Goal: Transaction & Acquisition: Purchase product/service

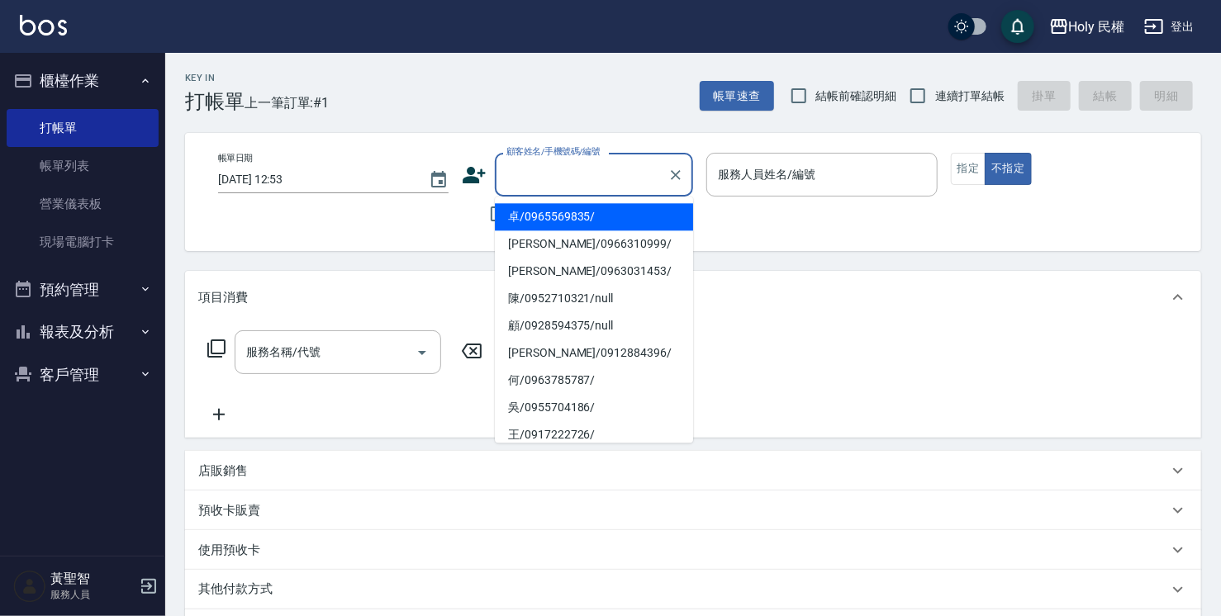
click at [552, 173] on input "顧客姓名/手機號碼/編號" at bounding box center [581, 174] width 159 height 29
type input "ㄢ"
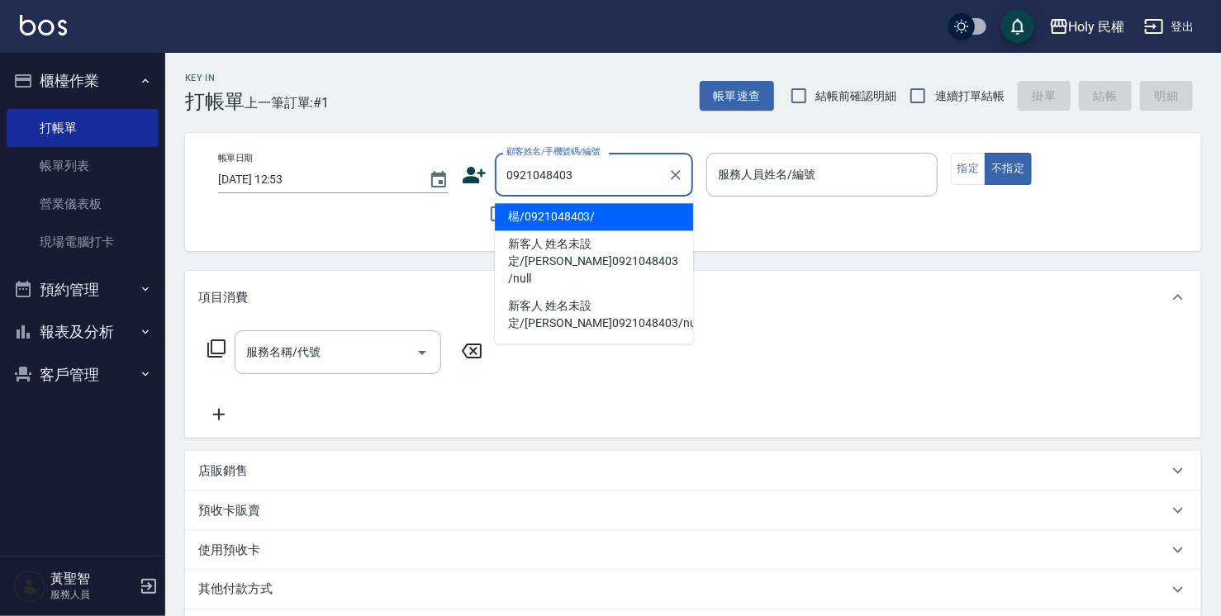
click at [565, 216] on li "楊/0921048403/" at bounding box center [594, 216] width 198 height 27
type input "楊/0921048403/"
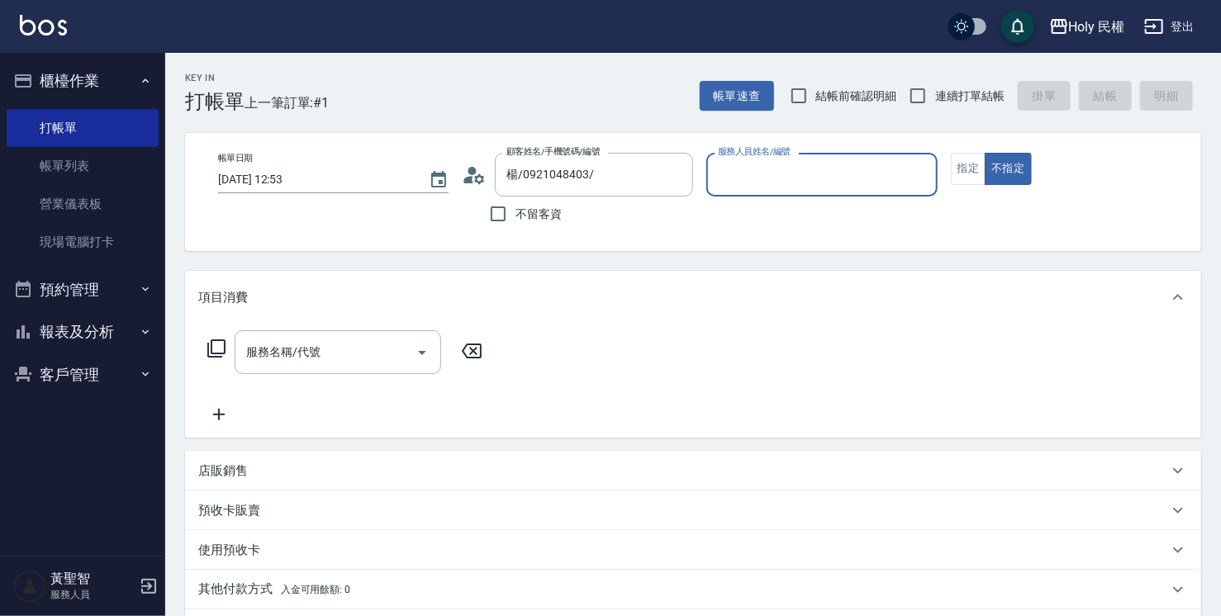
click at [773, 190] on div "服務人員姓名/編號" at bounding box center [821, 175] width 230 height 44
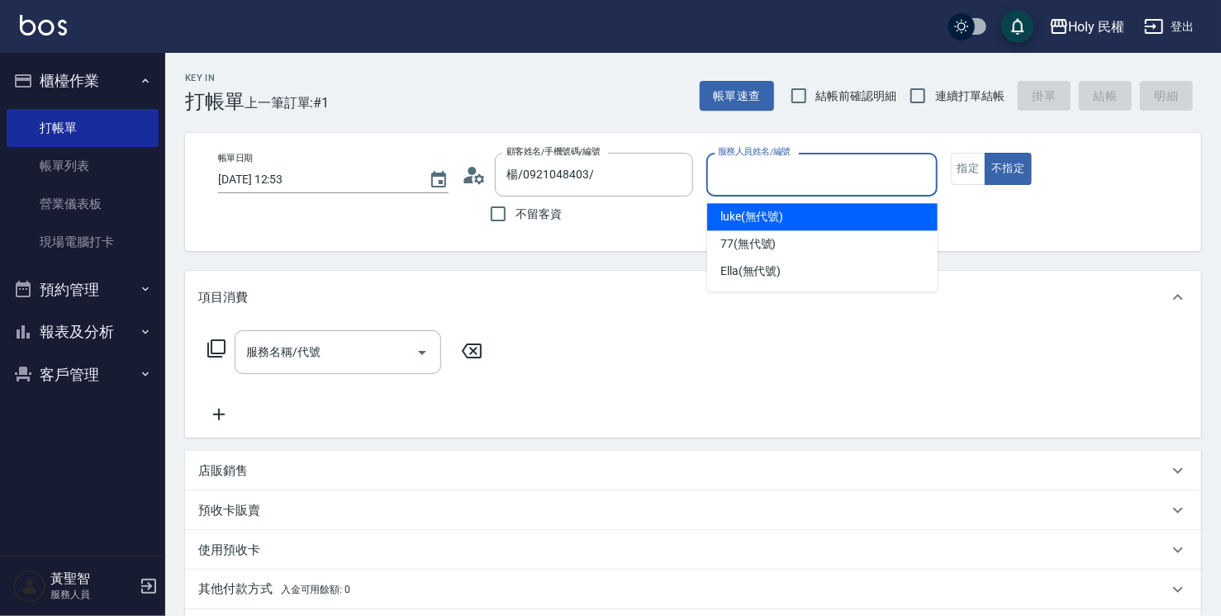
click at [756, 216] on span "luke (無代號)" at bounding box center [752, 216] width 64 height 17
type input "luke(無代號)"
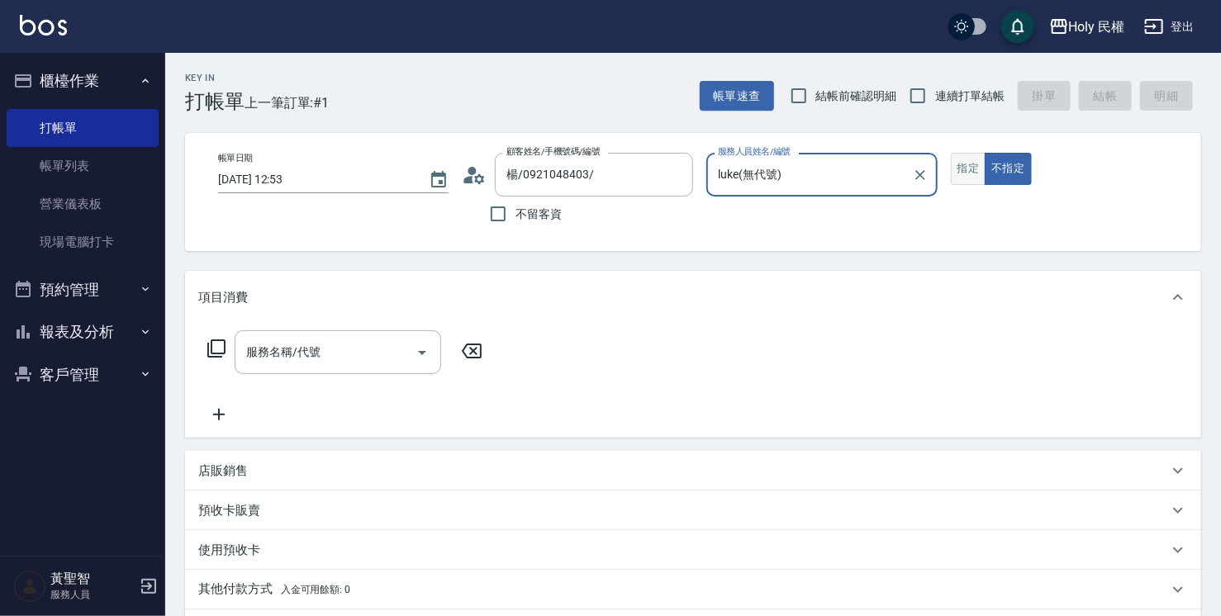
click at [966, 168] on button "指定" at bounding box center [969, 169] width 36 height 32
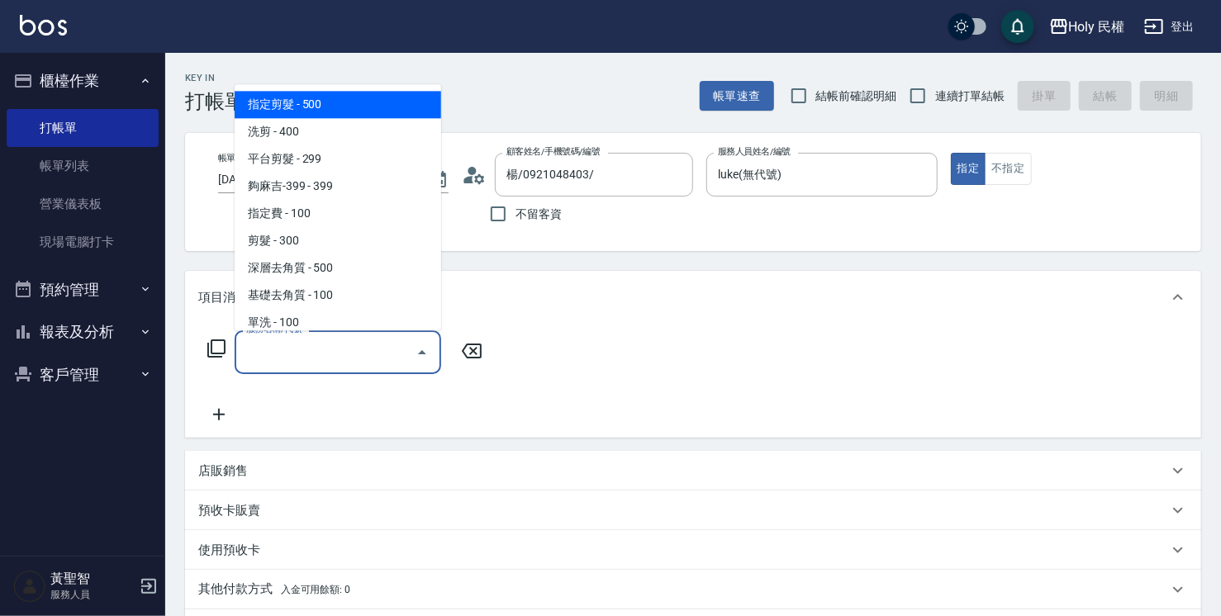
click at [356, 349] on input "服務名稱/代號" at bounding box center [325, 352] width 167 height 29
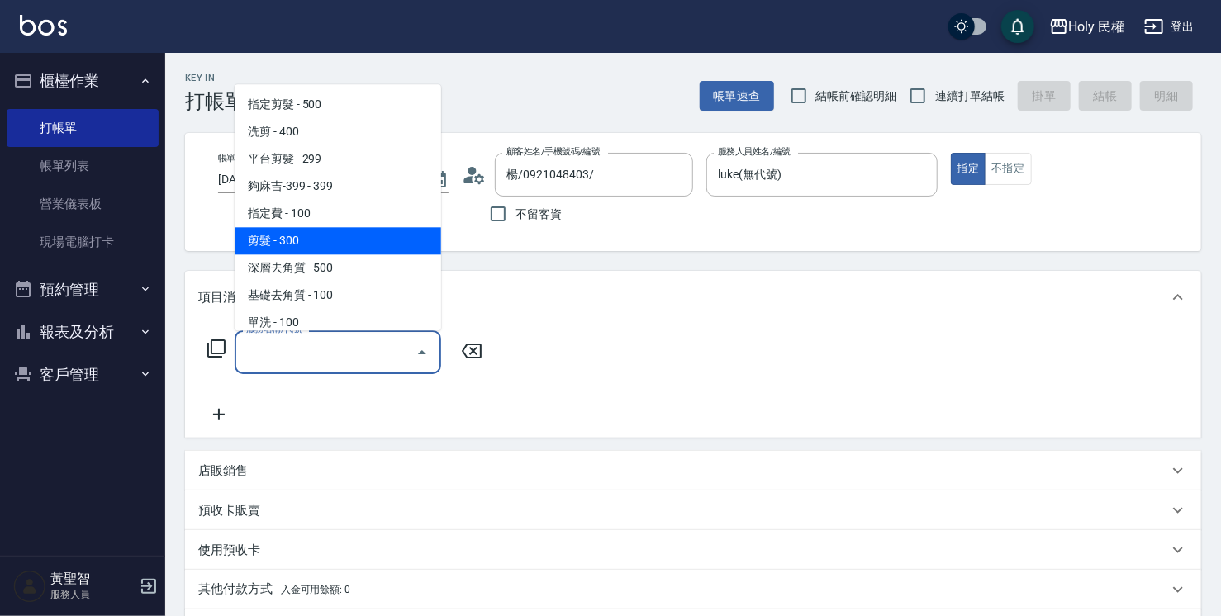
click at [337, 239] on span "剪髮 - 300" at bounding box center [338, 240] width 206 height 27
type input "剪髮(C02)"
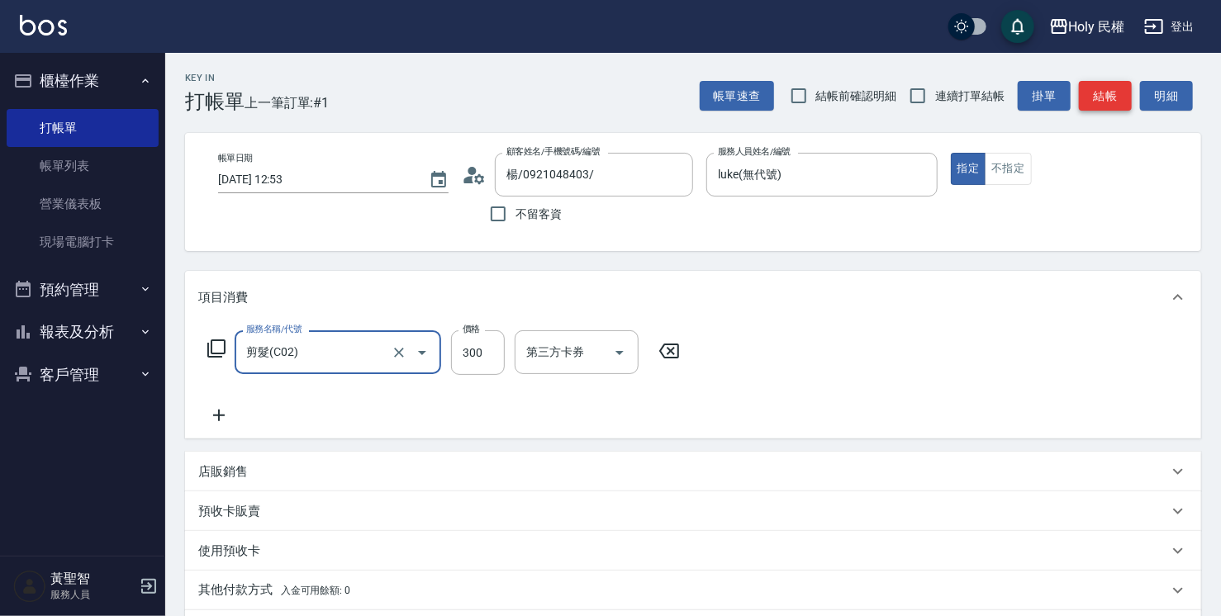
click at [1116, 101] on button "結帳" at bounding box center [1105, 96] width 53 height 31
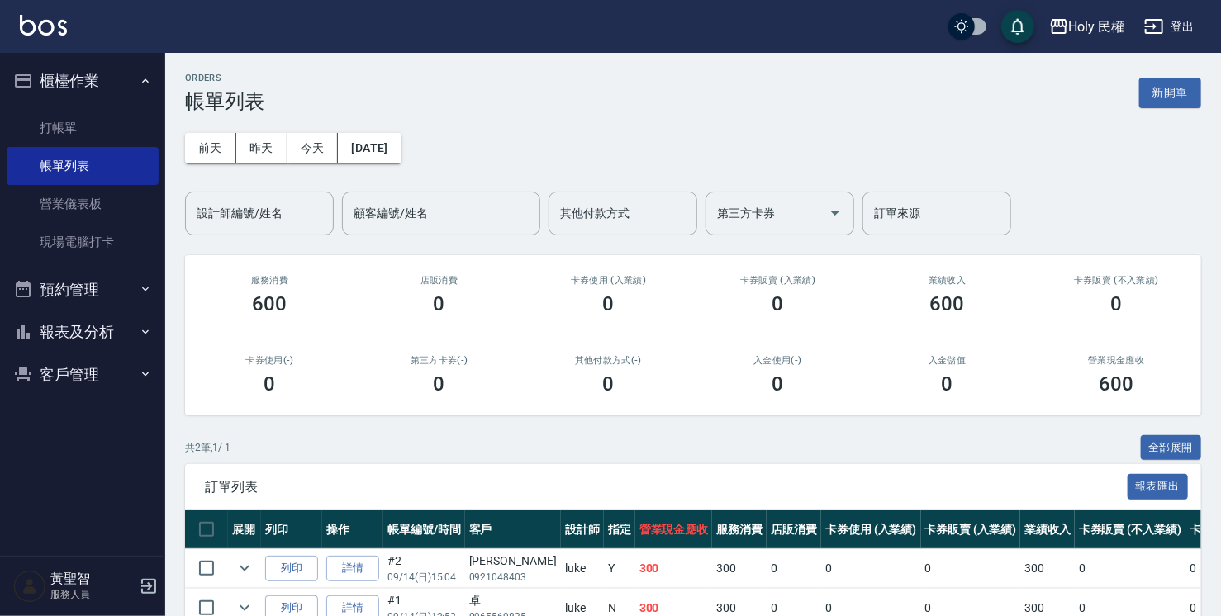
scroll to position [88, 0]
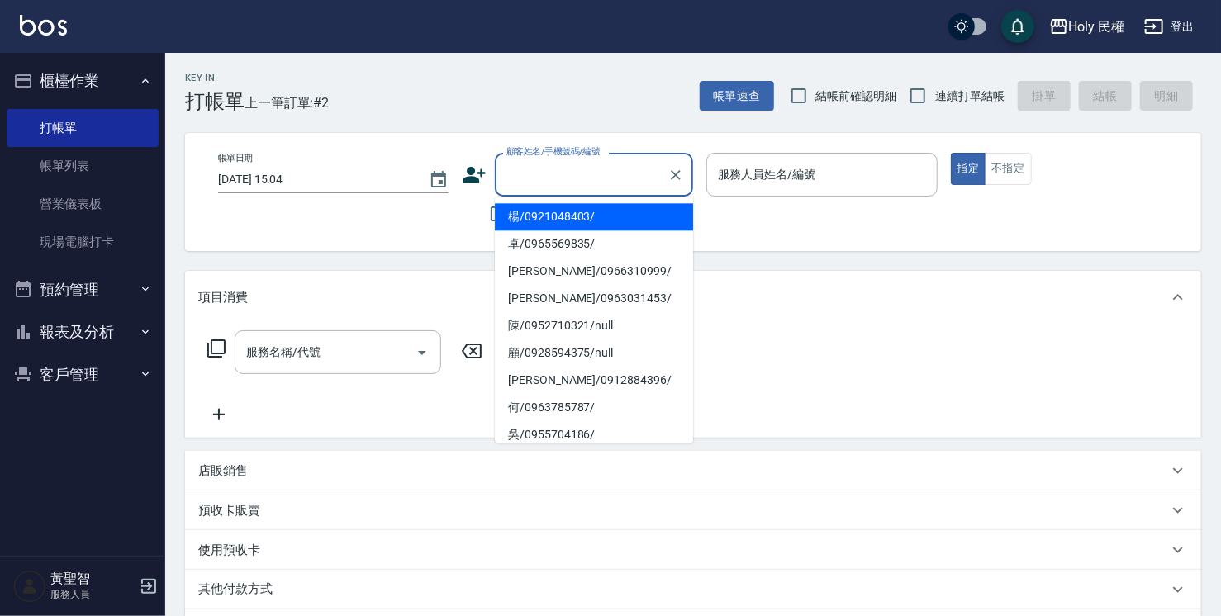
paste input "0922288318"
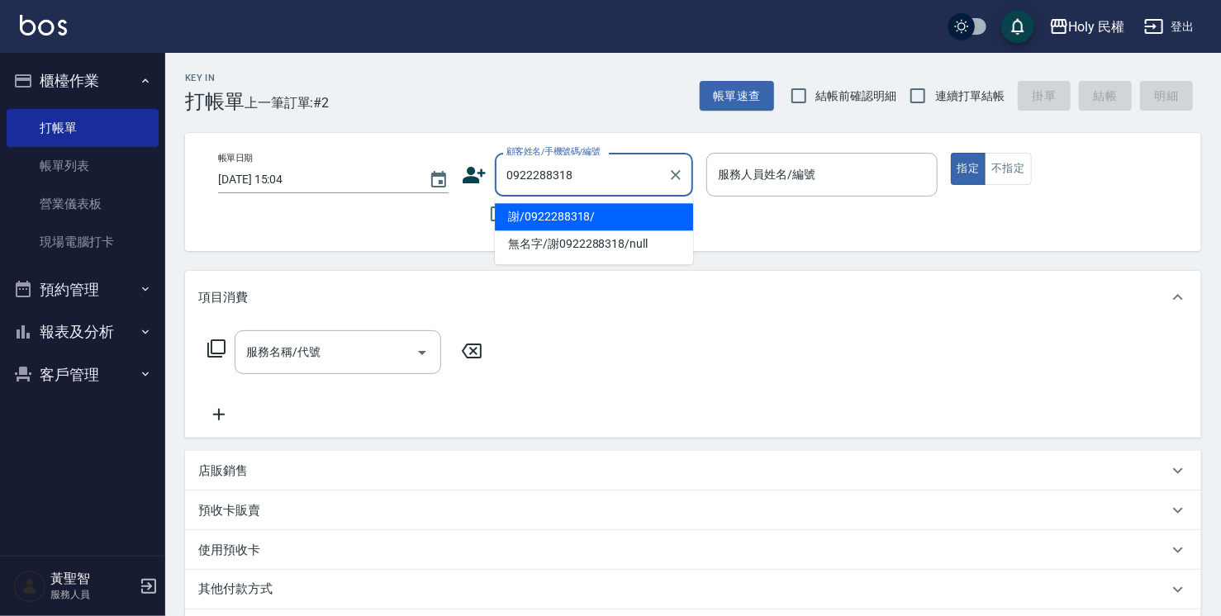
click at [588, 226] on li "謝/0922288318/" at bounding box center [594, 216] width 198 height 27
type input "謝/0922288318/"
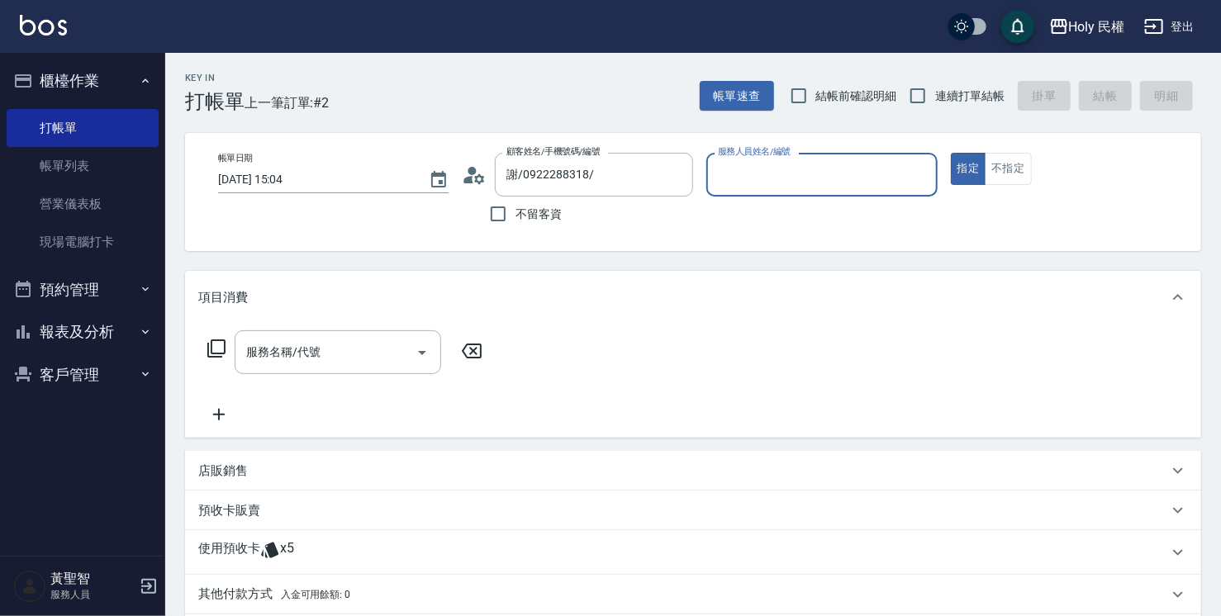
click at [770, 187] on input "服務人員姓名/編號" at bounding box center [822, 174] width 216 height 29
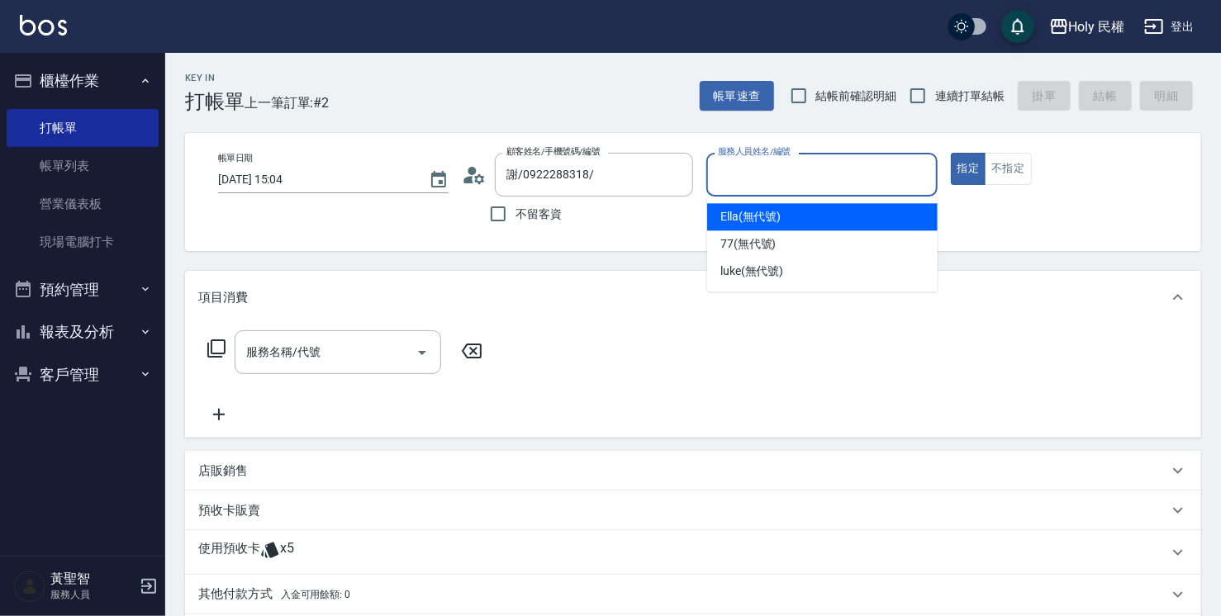
click at [749, 223] on span "Ella (無代號)" at bounding box center [750, 216] width 61 height 17
type input "Ella(無代號)"
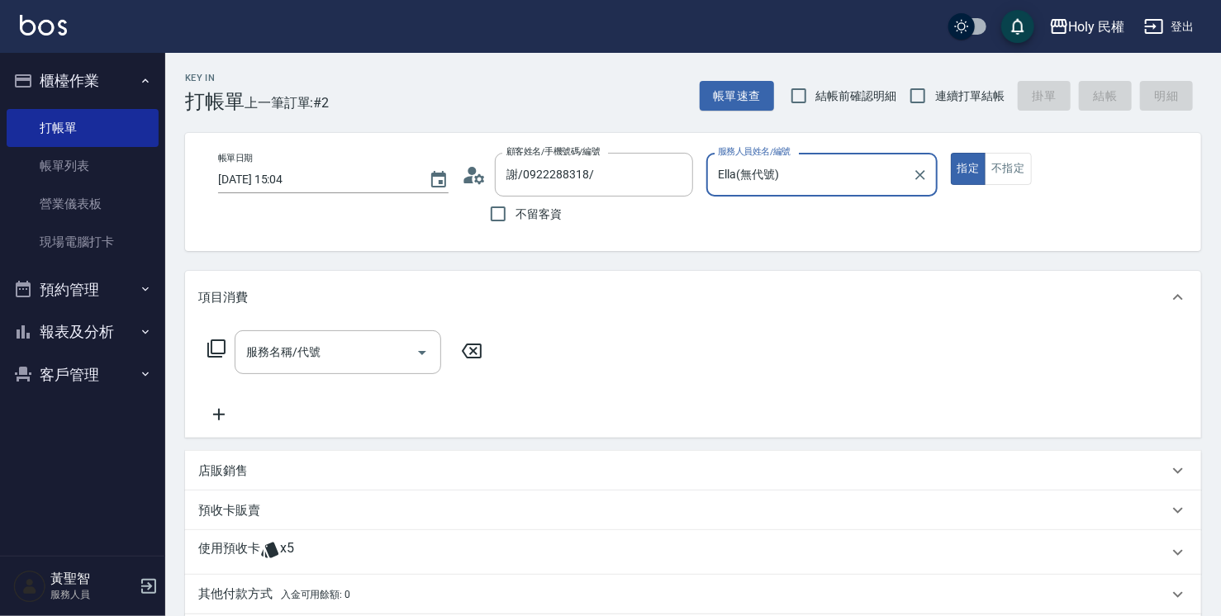
click at [352, 550] on div "使用預收卡 x5" at bounding box center [683, 552] width 970 height 25
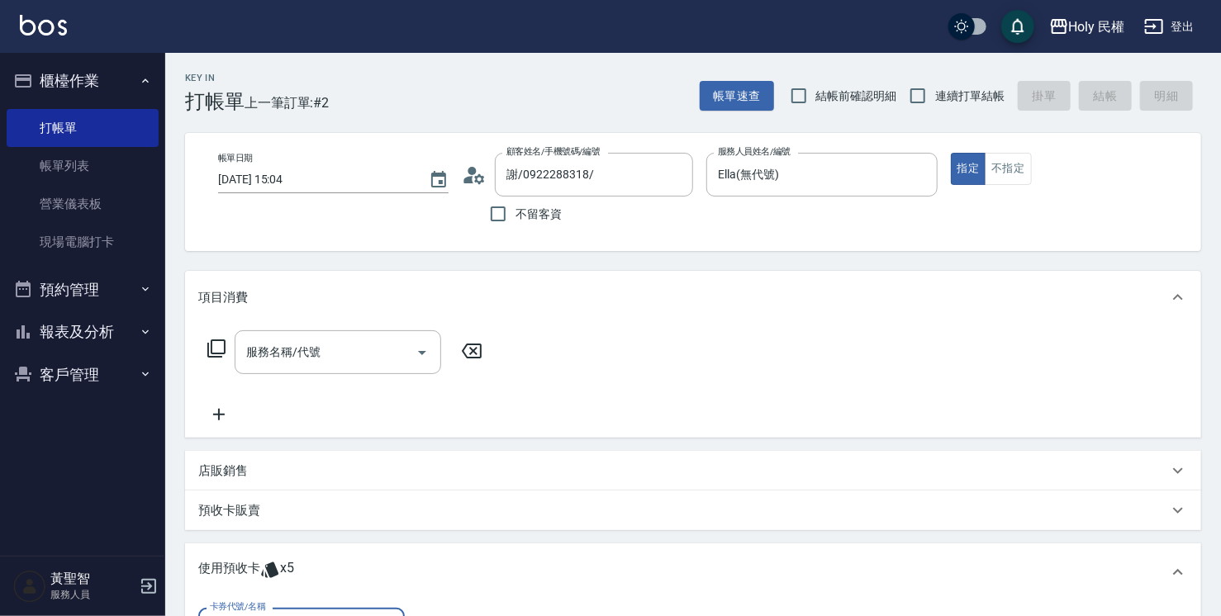
click at [372, 572] on ul "VIP洗剪髮卡6次送(頭皮水) 剩餘5張" at bounding box center [301, 587] width 206 height 40
click at [379, 583] on div "VIP洗剪髮卡6次送(頭皮水) 剩餘5張" at bounding box center [301, 587] width 206 height 27
type input "VIP洗剪髮卡6次送(頭皮水)"
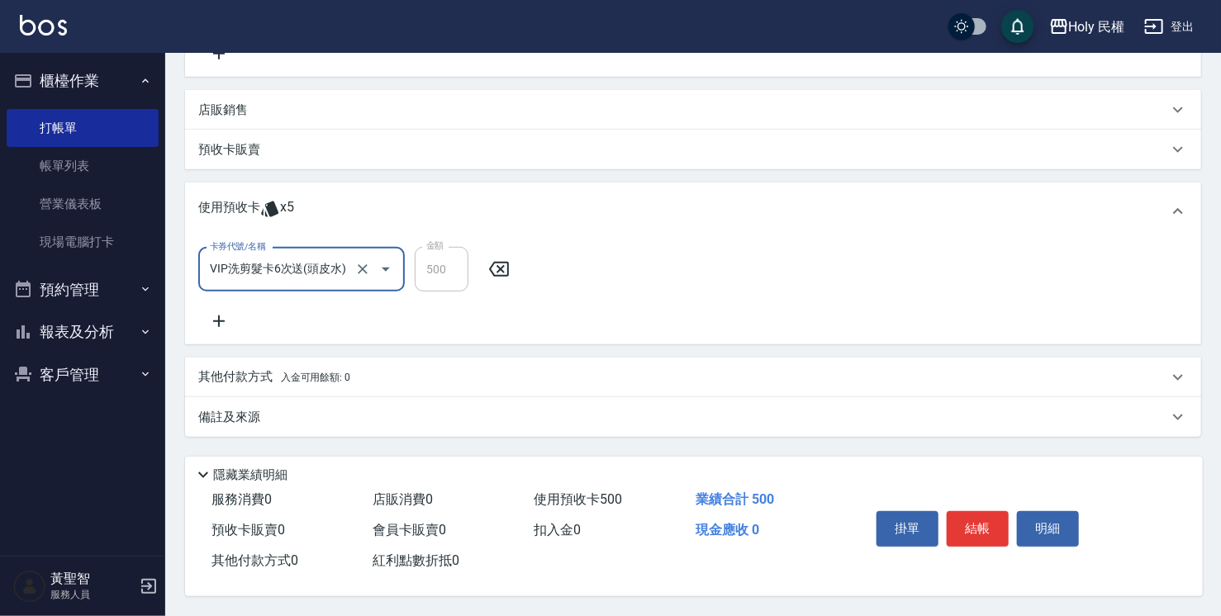
scroll to position [366, 0]
click at [938, 427] on div "備註及來源" at bounding box center [693, 417] width 1016 height 40
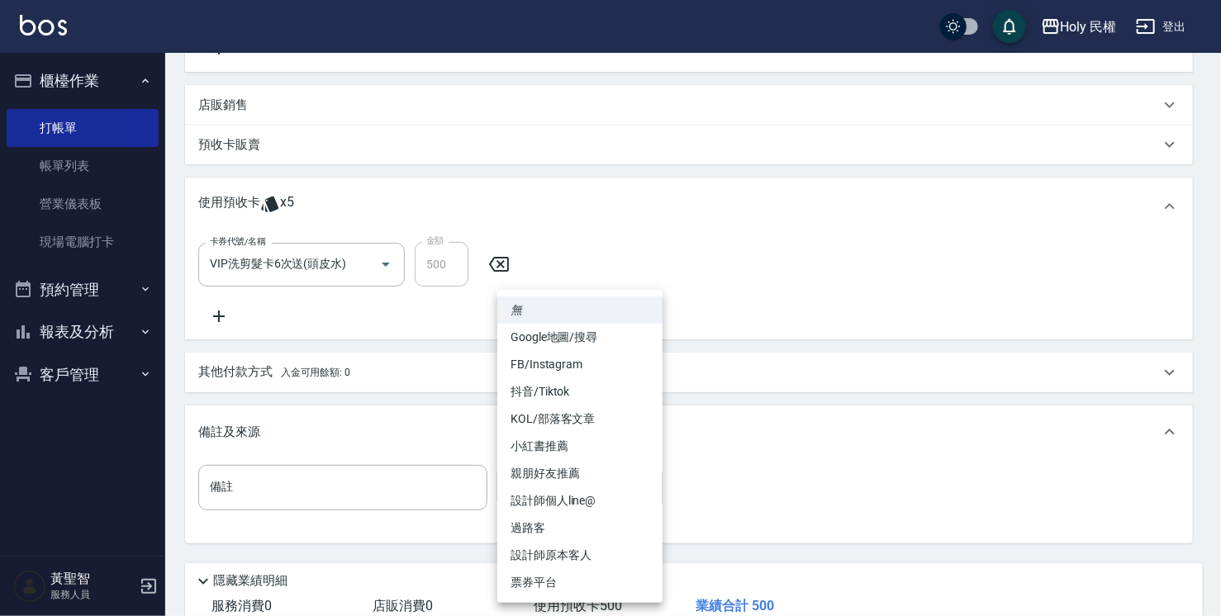
click at [543, 494] on body "Holy 民權 登出 櫃檯作業 打帳單 帳單列表 營業儀表板 現場電腦打卡 預約管理 預約管理 單日預約紀錄 單週預約紀錄 報表及分析 報表目錄 店家日報表 …" at bounding box center [610, 178] width 1221 height 1088
click at [576, 554] on li "設計師原本客人" at bounding box center [579, 555] width 165 height 27
type input "設計師原本客人"
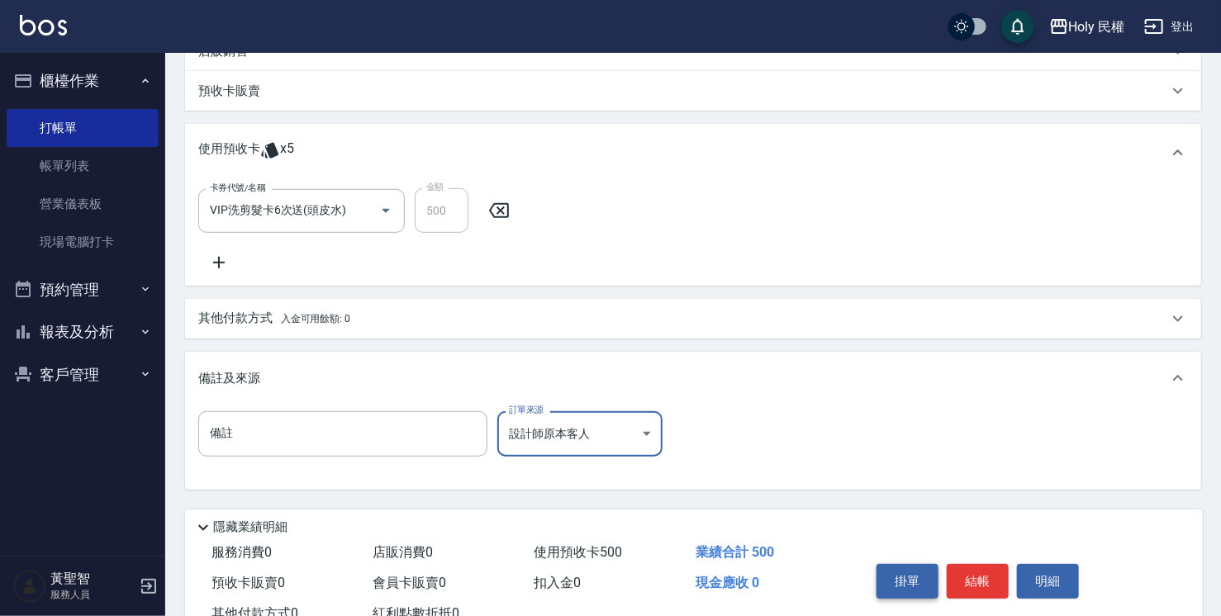
scroll to position [448, 0]
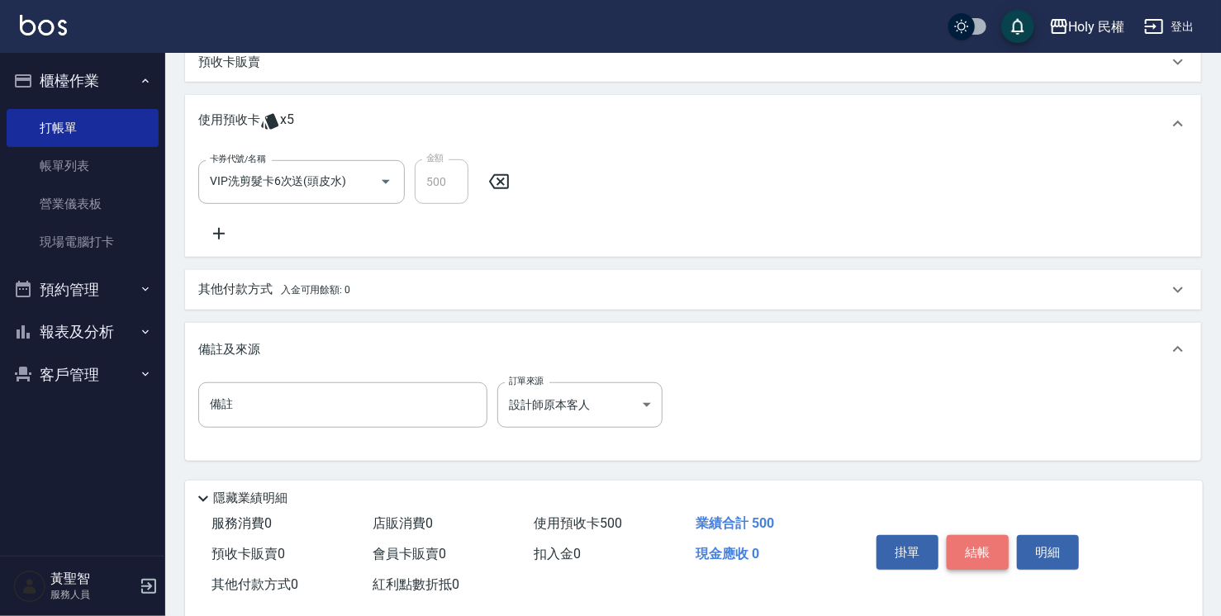
click at [958, 557] on button "結帳" at bounding box center [977, 552] width 62 height 35
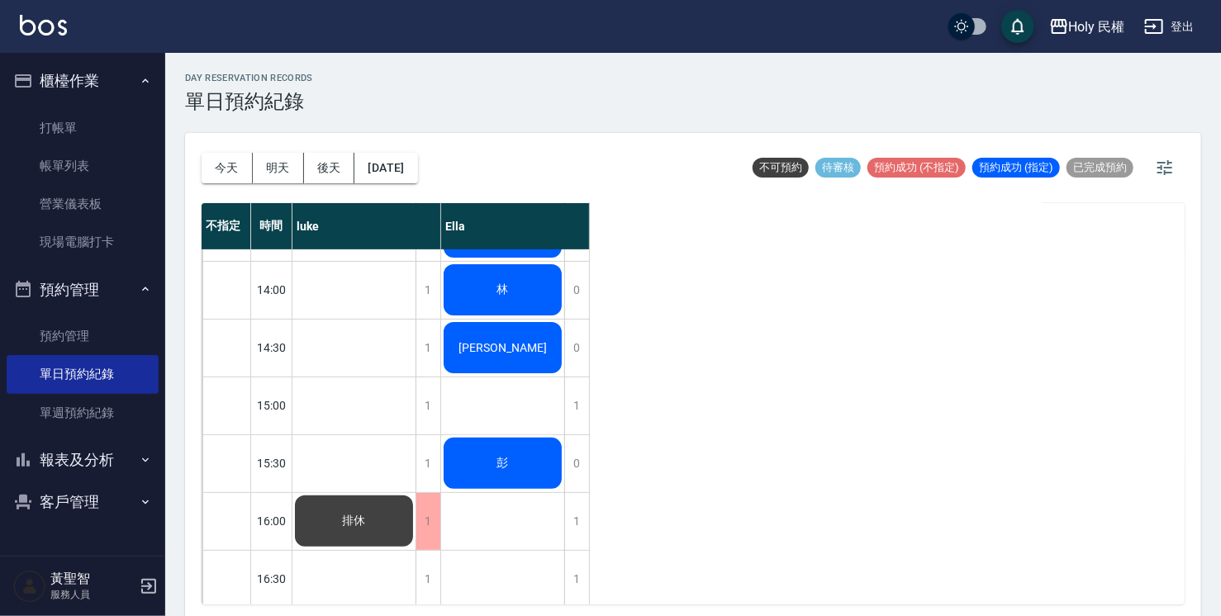
scroll to position [165, 0]
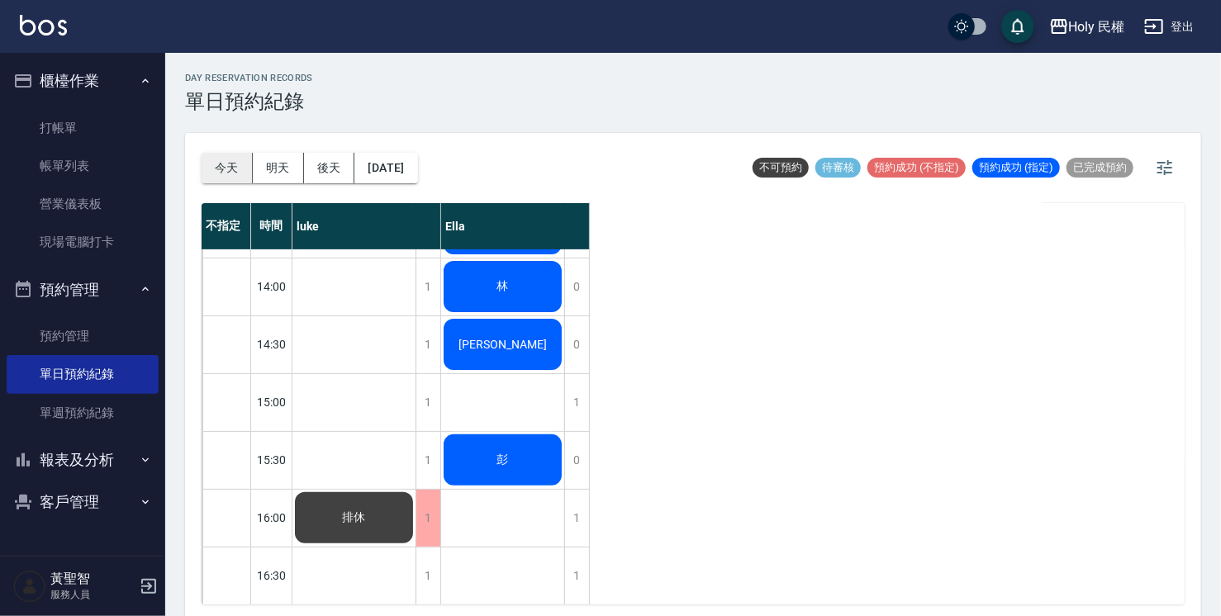
click at [222, 167] on button "今天" at bounding box center [227, 168] width 51 height 31
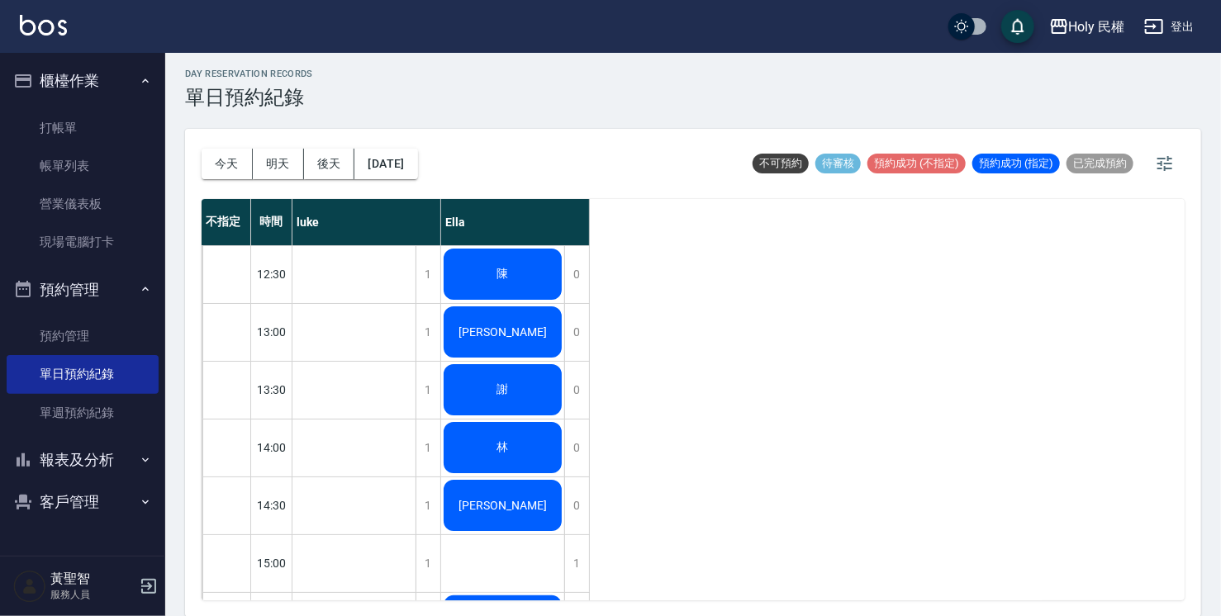
click at [517, 274] on div "陳" at bounding box center [502, 274] width 123 height 56
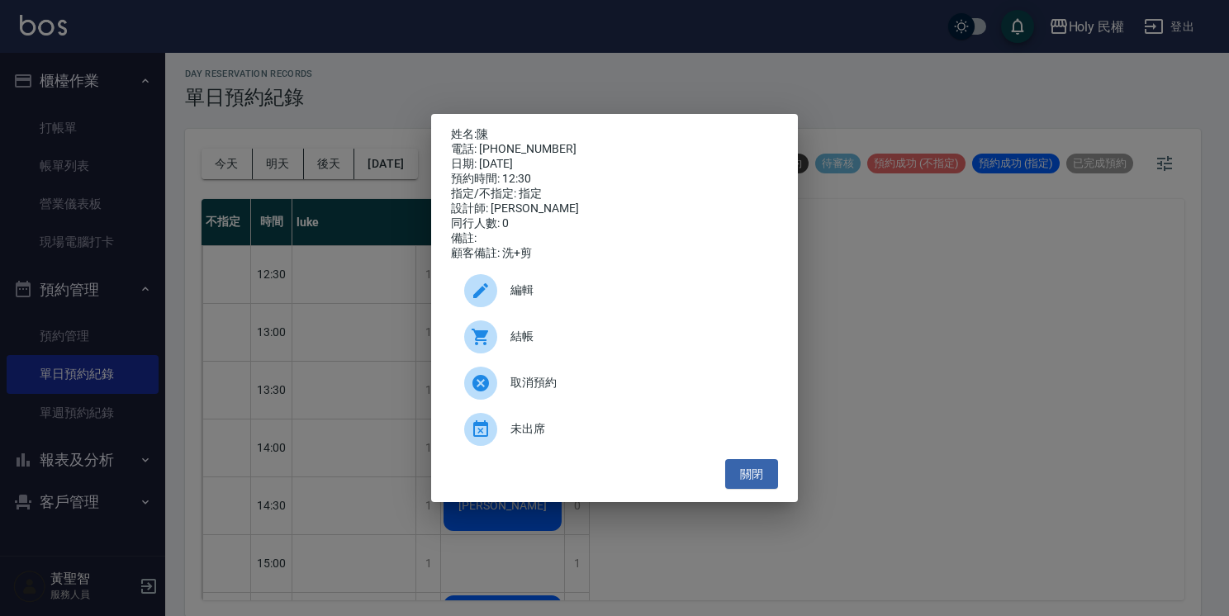
click at [537, 336] on span "結帳" at bounding box center [637, 336] width 254 height 17
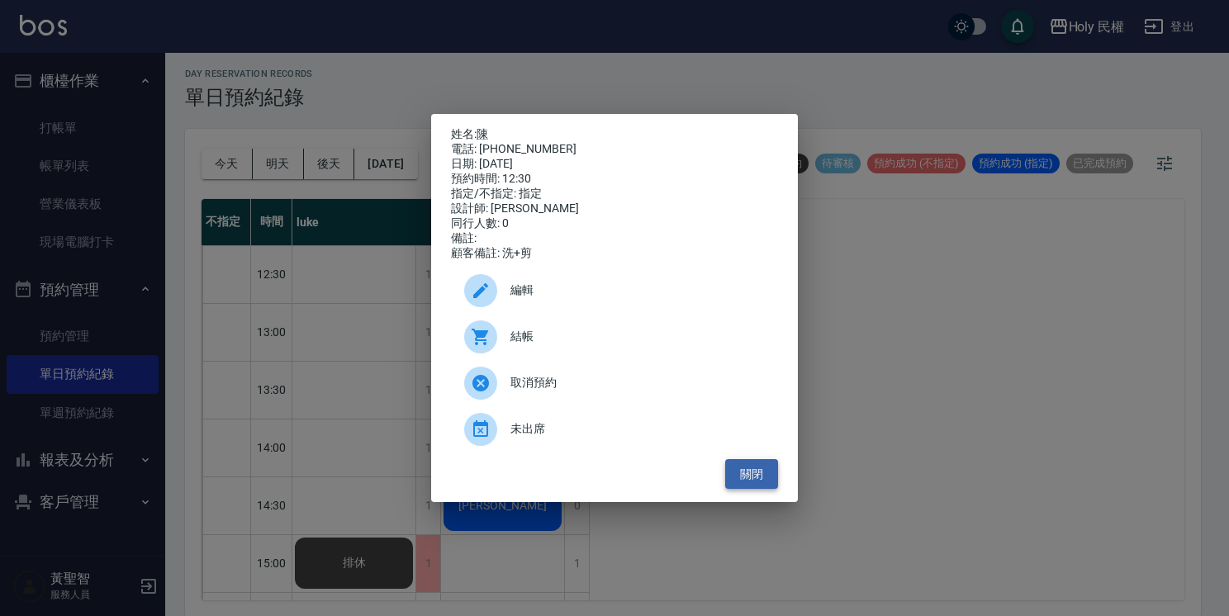
drag, startPoint x: 750, startPoint y: 472, endPoint x: 740, endPoint y: 476, distance: 10.4
click at [750, 472] on button "關閉" at bounding box center [751, 474] width 53 height 31
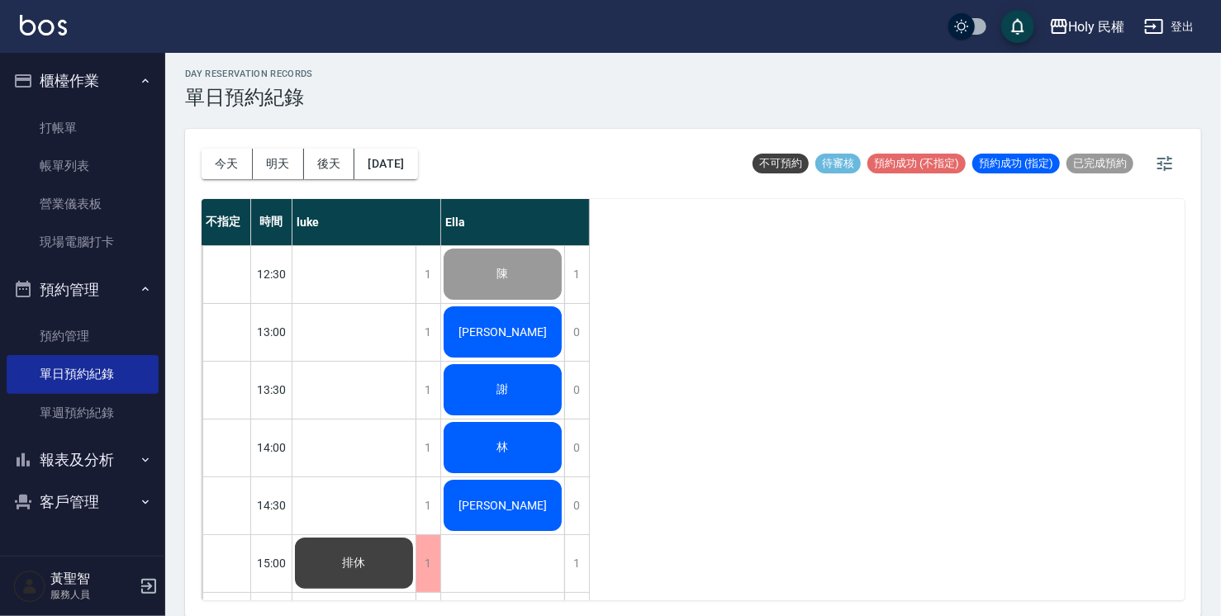
click at [533, 339] on div "[PERSON_NAME]" at bounding box center [502, 332] width 123 height 56
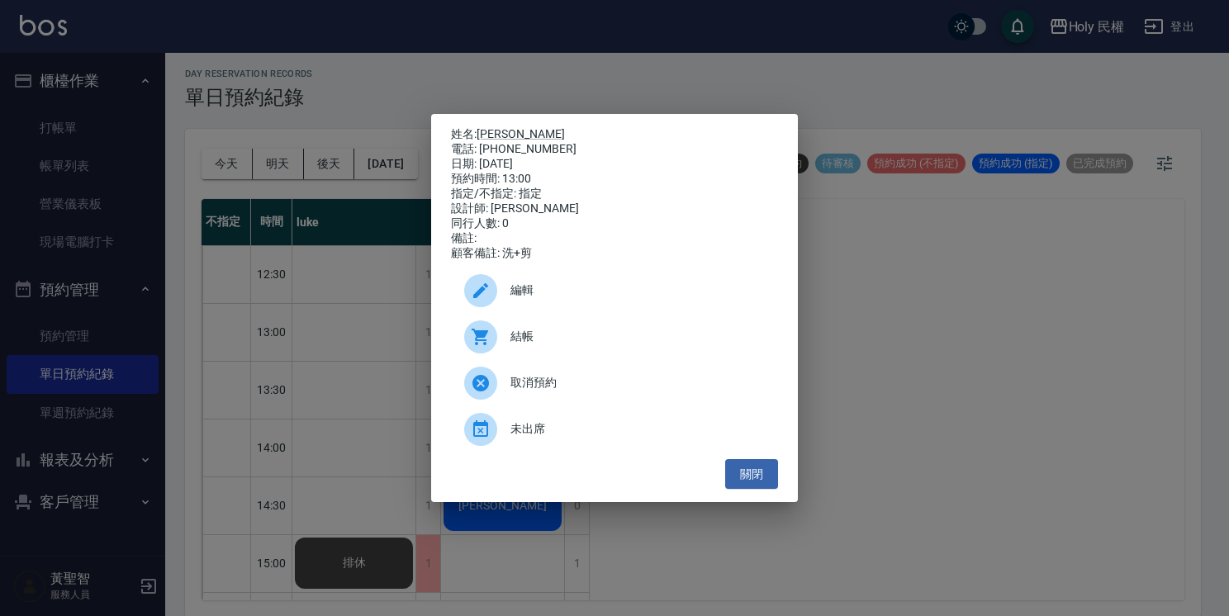
click at [533, 339] on span "結帳" at bounding box center [637, 336] width 254 height 17
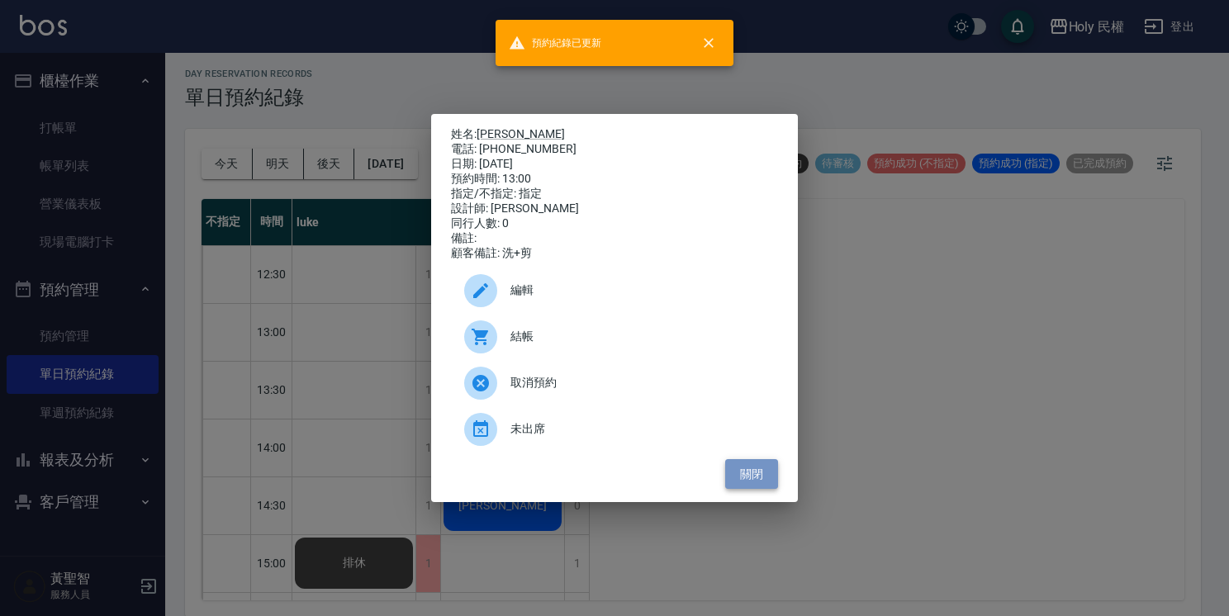
click at [743, 471] on button "關閉" at bounding box center [751, 474] width 53 height 31
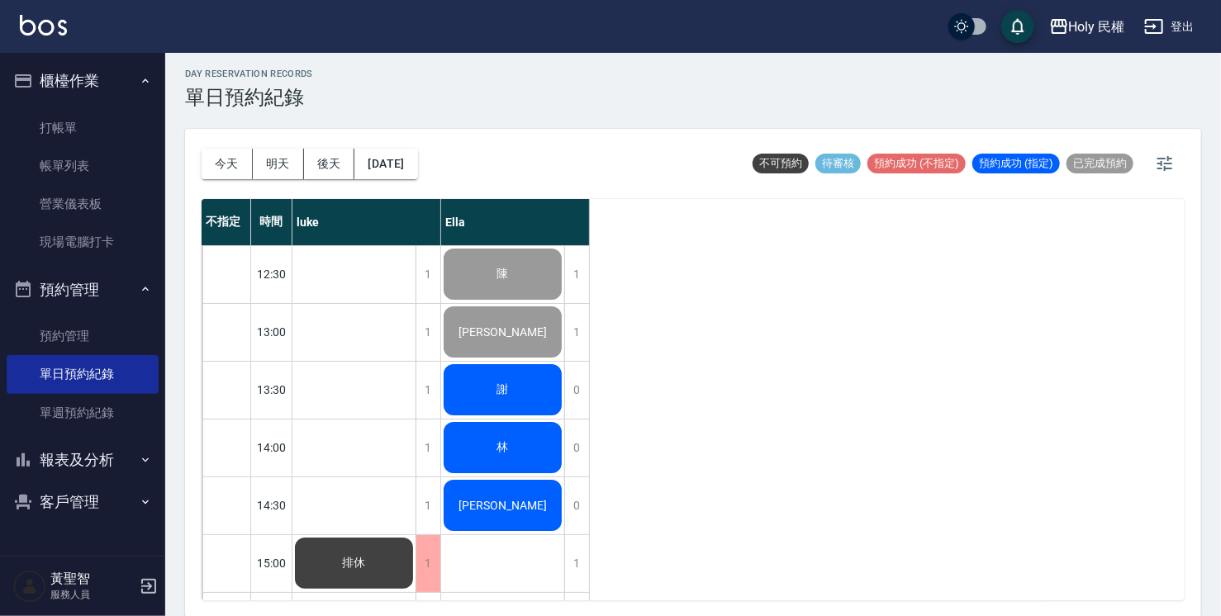
click at [505, 401] on div "謝" at bounding box center [502, 390] width 123 height 56
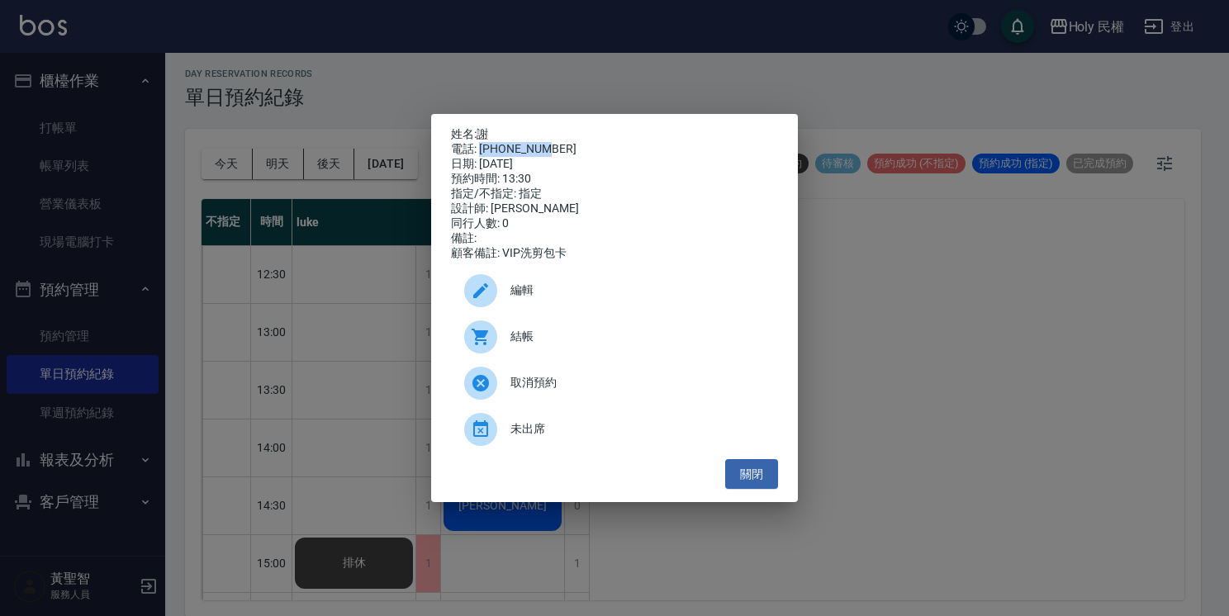
drag, startPoint x: 480, startPoint y: 145, endPoint x: 550, endPoint y: 141, distance: 70.3
click at [550, 142] on div "電話: 0922288318" at bounding box center [614, 149] width 327 height 15
drag, startPoint x: 550, startPoint y: 141, endPoint x: 536, endPoint y: 151, distance: 17.2
copy div "0922288318"
click at [742, 485] on button "關閉" at bounding box center [751, 474] width 53 height 31
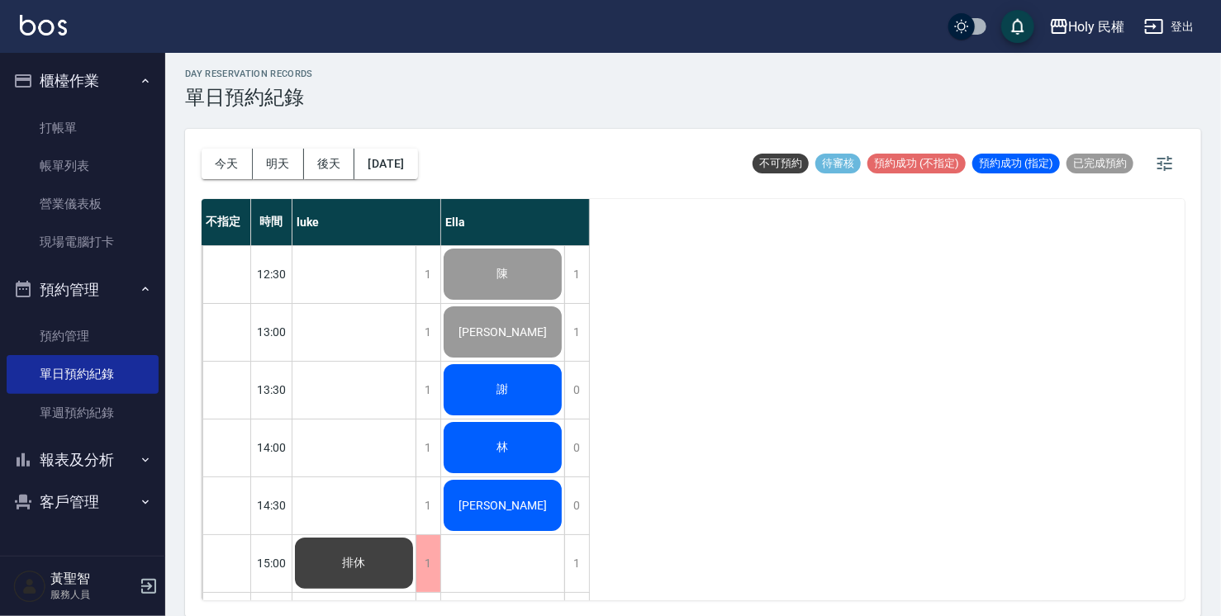
click at [518, 451] on div "林" at bounding box center [502, 448] width 123 height 56
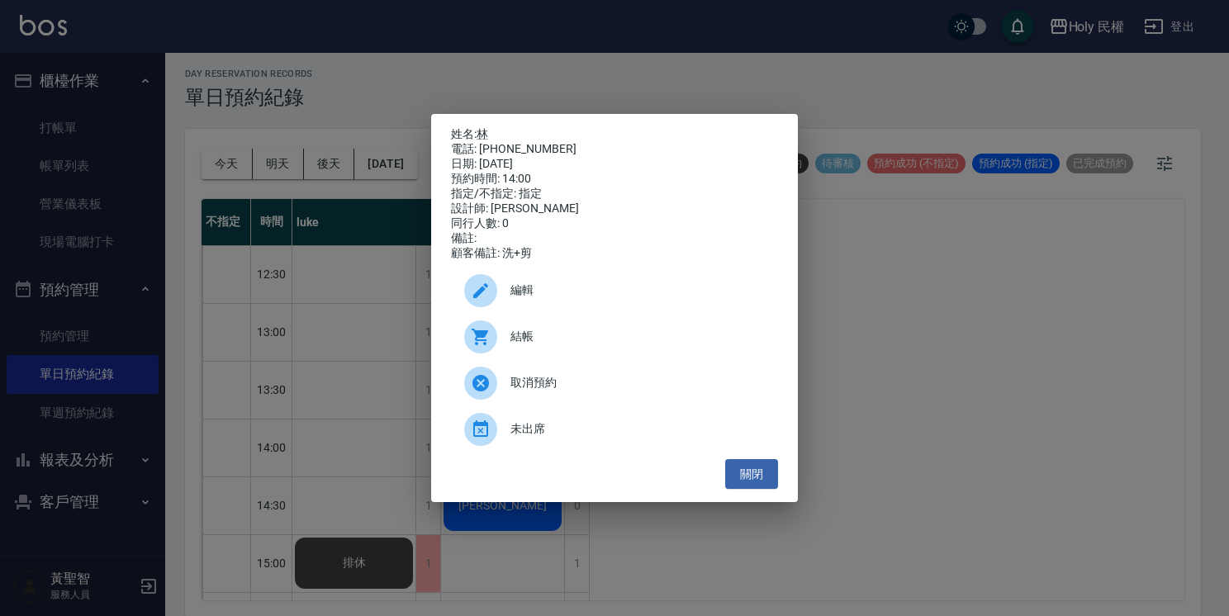
click at [534, 336] on span "結帳" at bounding box center [637, 336] width 254 height 17
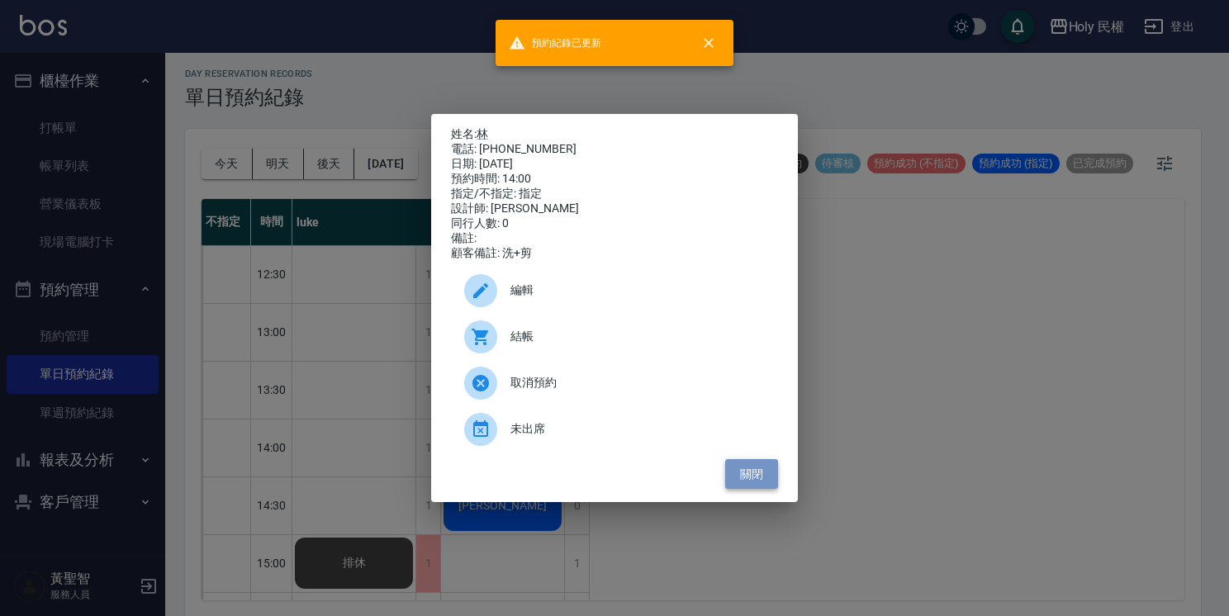
click at [766, 482] on button "關閉" at bounding box center [751, 474] width 53 height 31
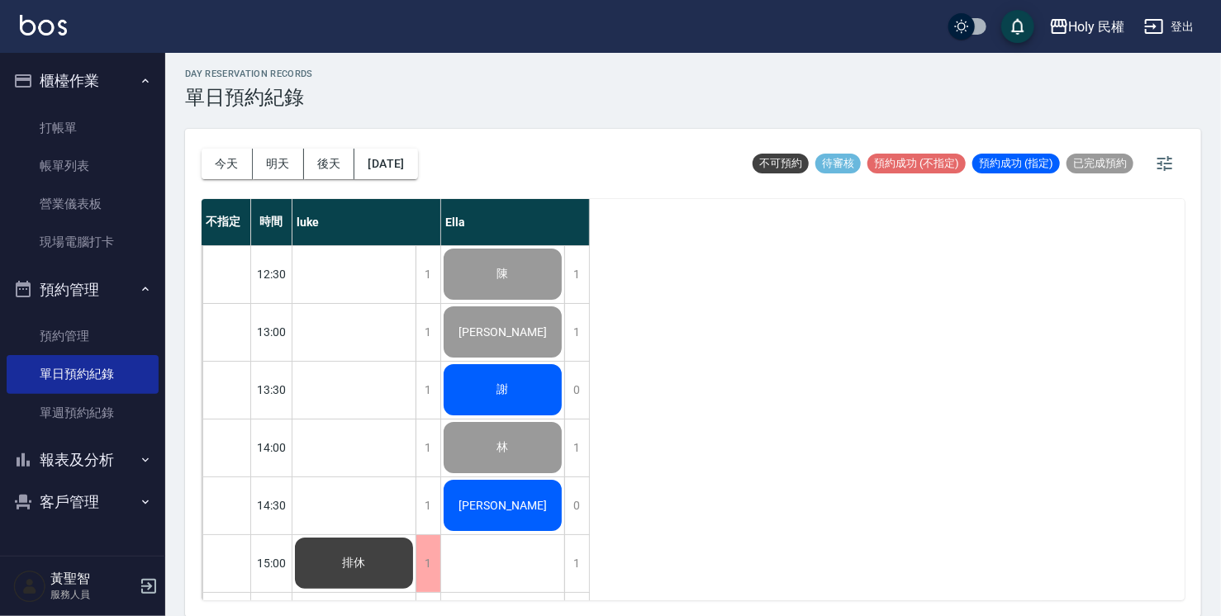
click at [495, 518] on div "[PERSON_NAME]" at bounding box center [502, 505] width 123 height 56
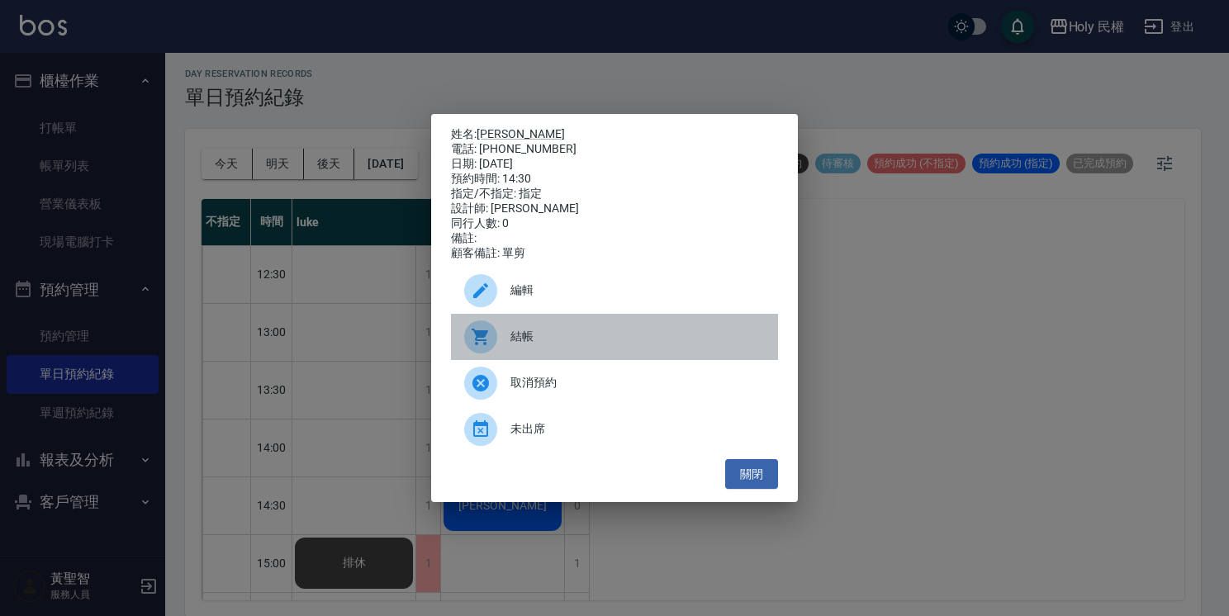
click at [559, 335] on span "結帳" at bounding box center [637, 336] width 254 height 17
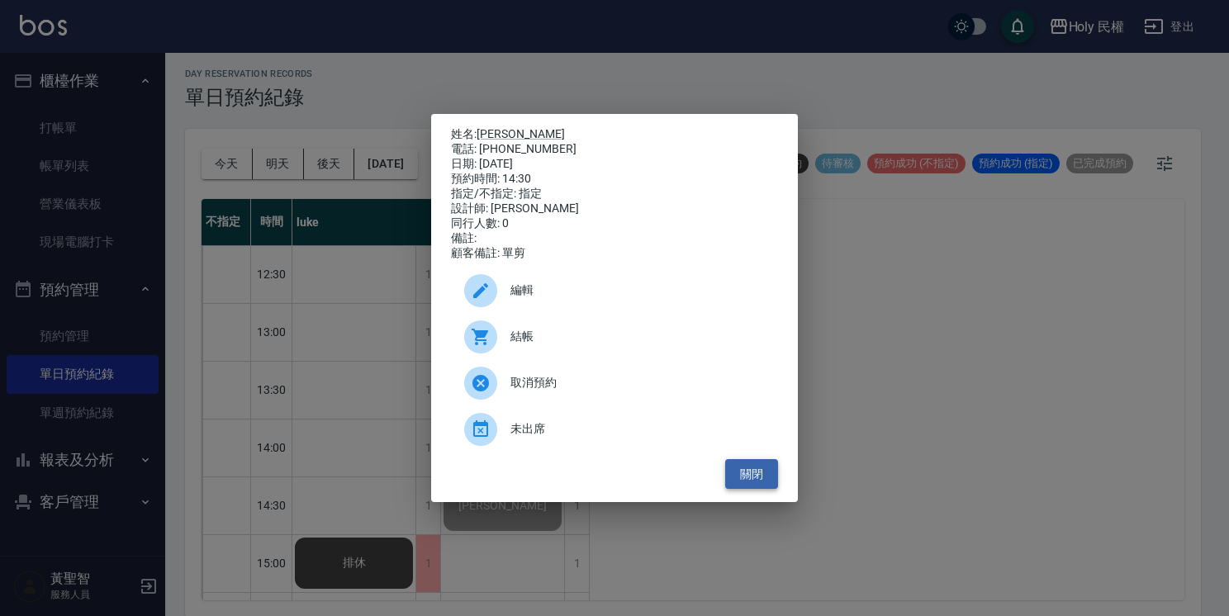
click at [772, 476] on button "關閉" at bounding box center [751, 474] width 53 height 31
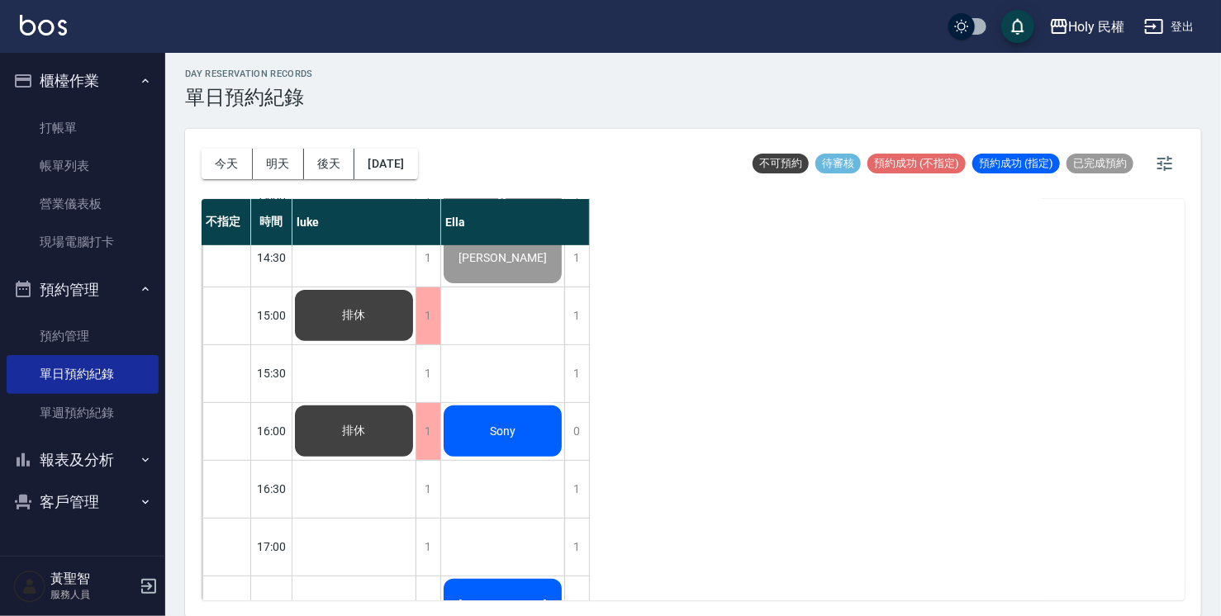
scroll to position [165, 0]
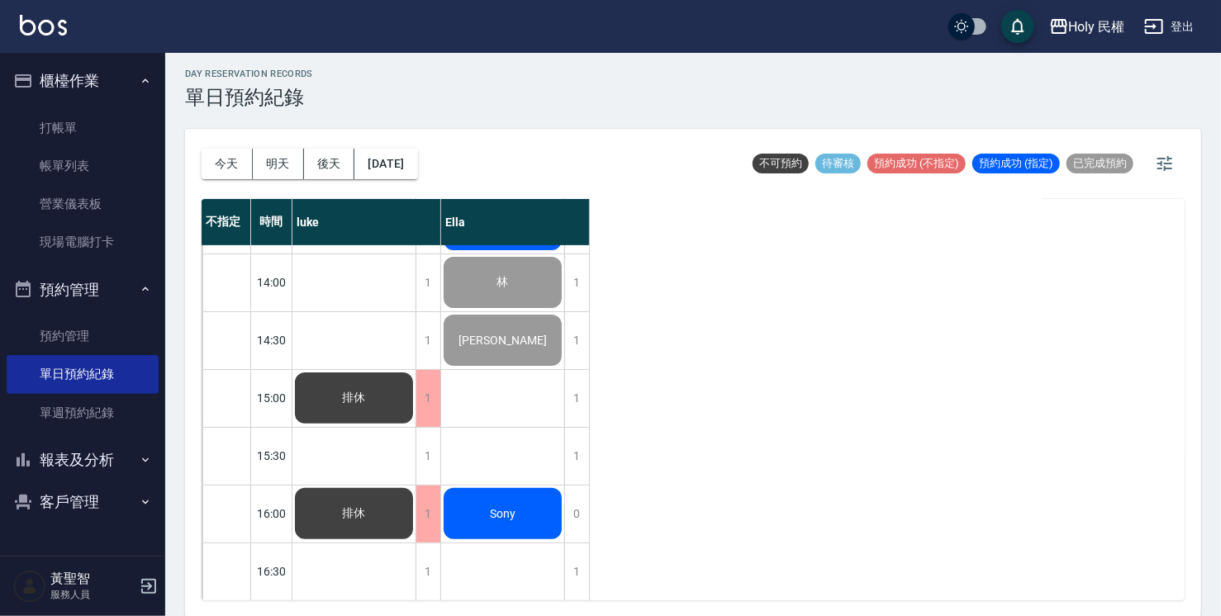
click at [538, 500] on div "Sony" at bounding box center [502, 514] width 123 height 56
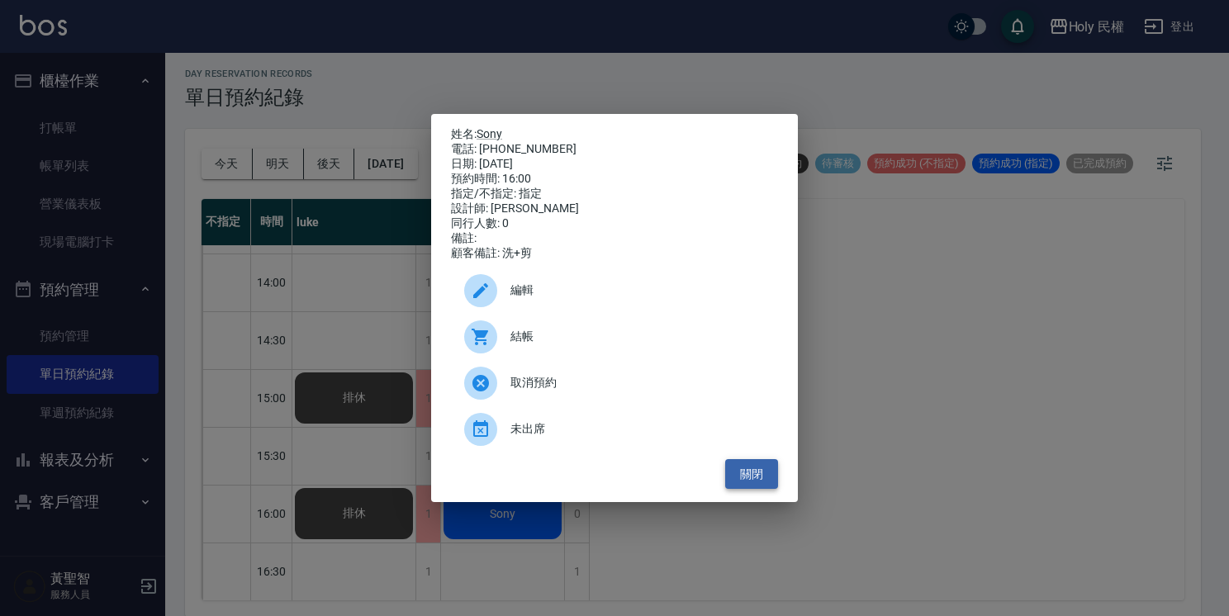
click at [739, 477] on button "關閉" at bounding box center [751, 474] width 53 height 31
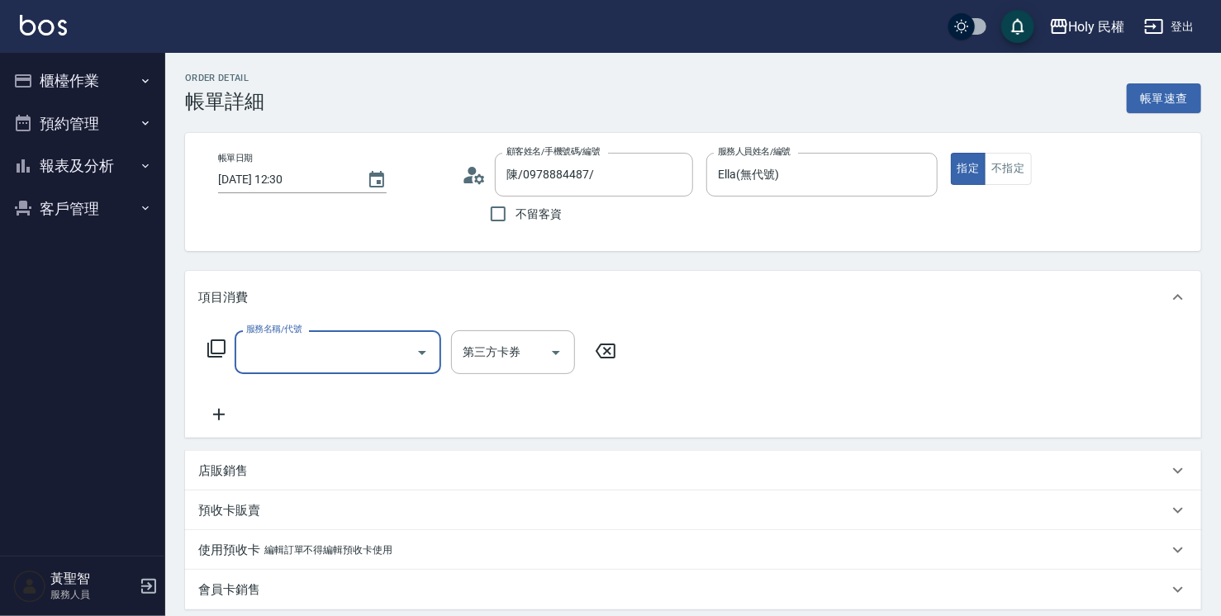
drag, startPoint x: 396, startPoint y: 362, endPoint x: 403, endPoint y: 368, distance: 9.3
click at [396, 362] on input "服務名稱/代號" at bounding box center [325, 352] width 167 height 29
click at [379, 358] on input "服務名稱/代號" at bounding box center [325, 352] width 167 height 29
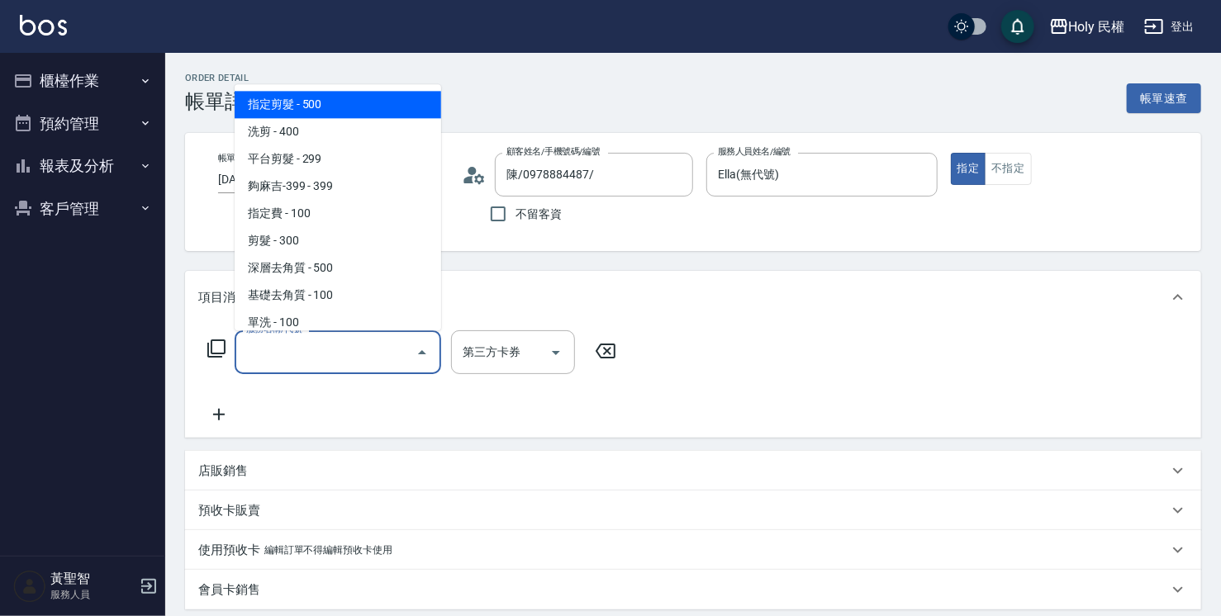
click at [424, 109] on span "指定剪髮 - 500" at bounding box center [338, 104] width 206 height 27
type input "指定剪髮(1)"
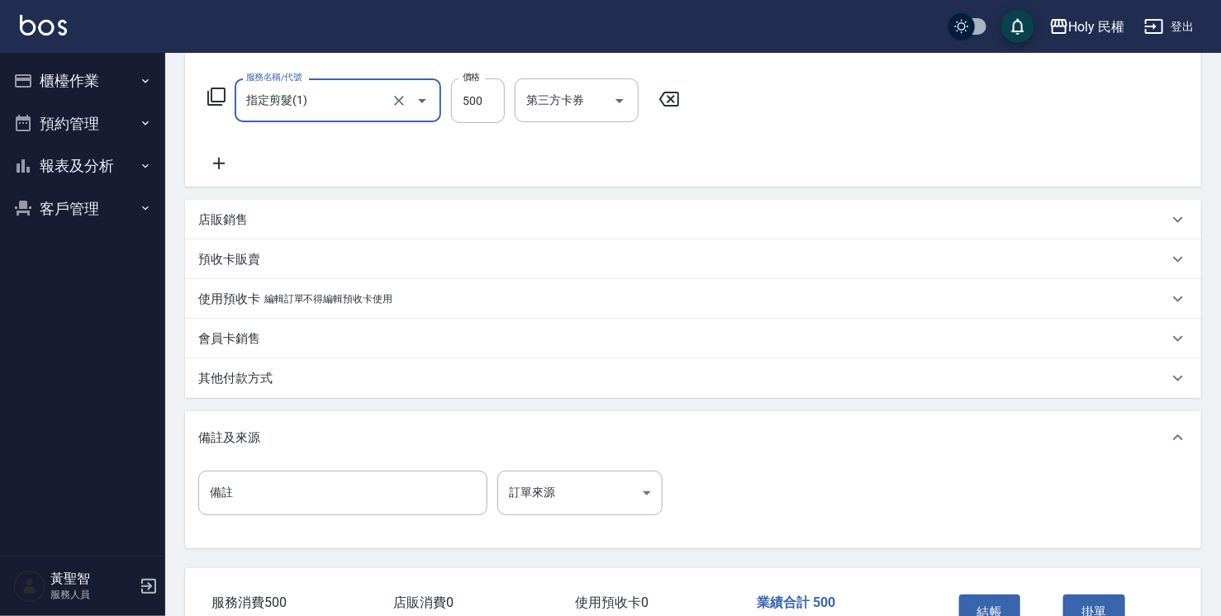
scroll to position [330, 0]
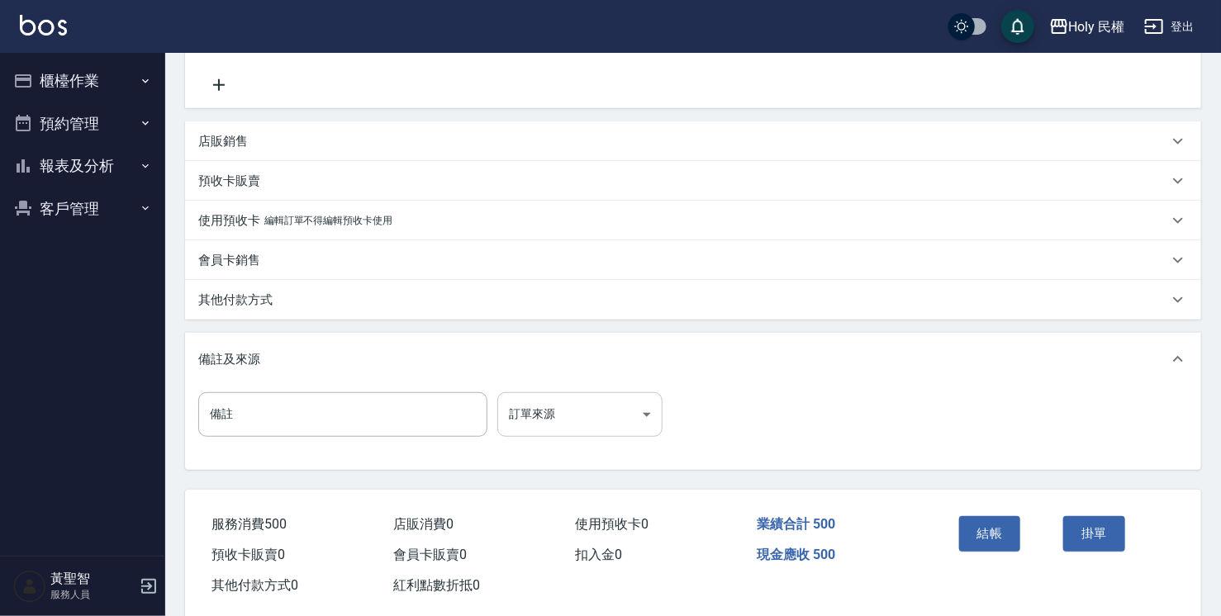
click at [548, 421] on body "Holy 民權 登出 櫃檯作業 打帳單 帳單列表 營業儀表板 現場電腦打卡 預約管理 預約管理 單日預約紀錄 單週預約紀錄 報表及分析 報表目錄 店家日報表 …" at bounding box center [610, 155] width 1221 height 971
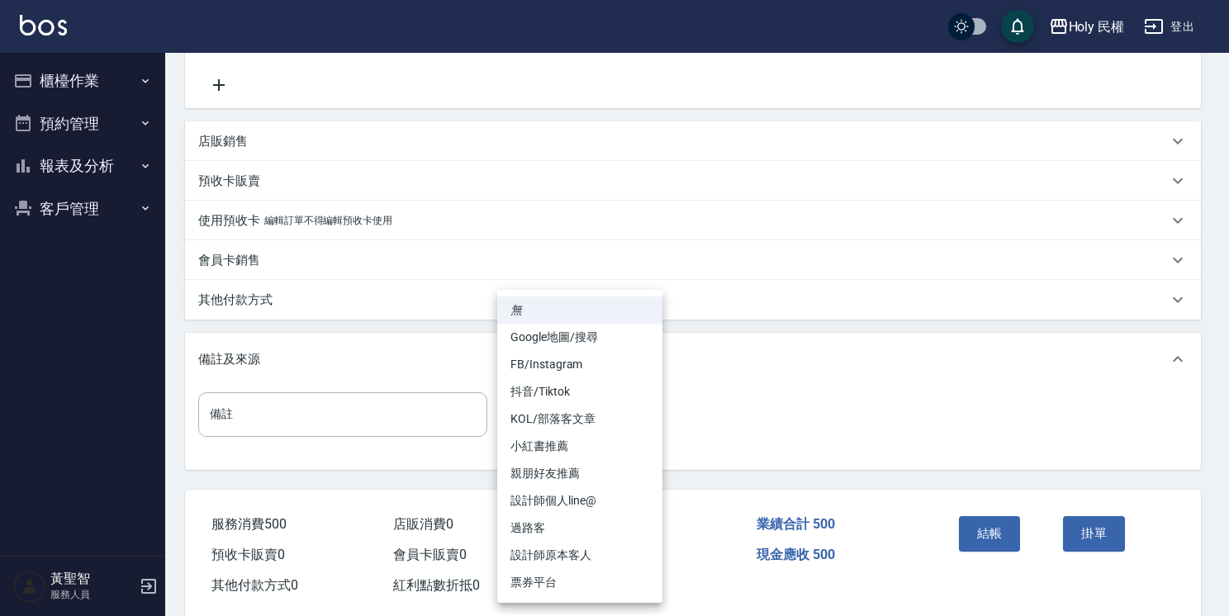
click at [608, 562] on li "設計師原本客人" at bounding box center [579, 555] width 165 height 27
type input "設計師原本客人"
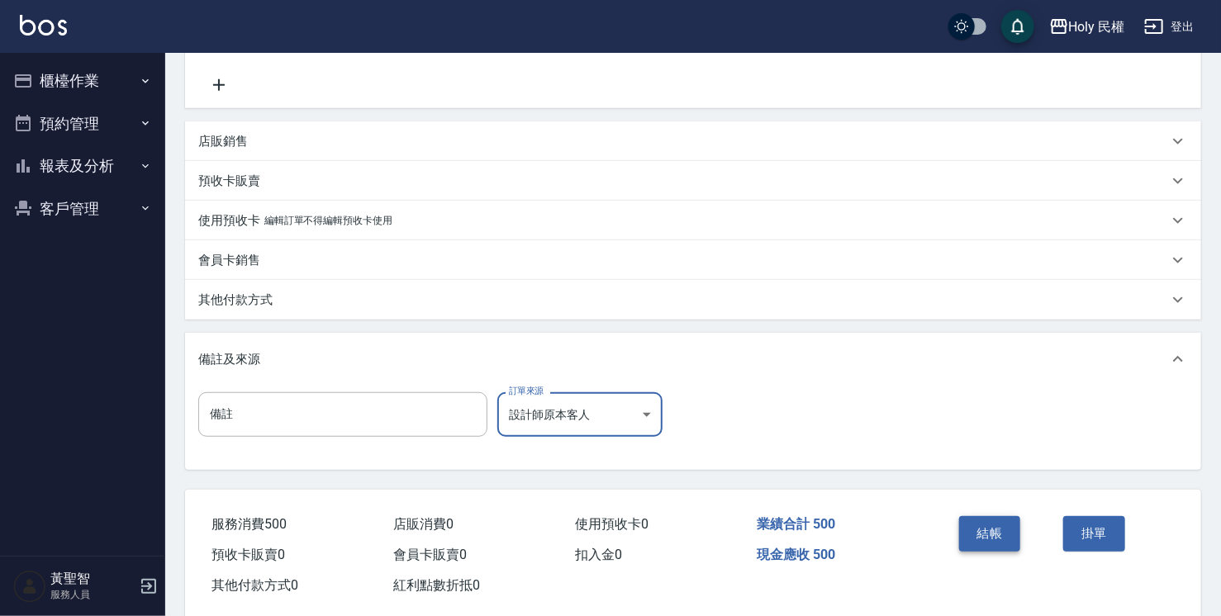
click at [1014, 526] on button "結帳" at bounding box center [990, 533] width 62 height 35
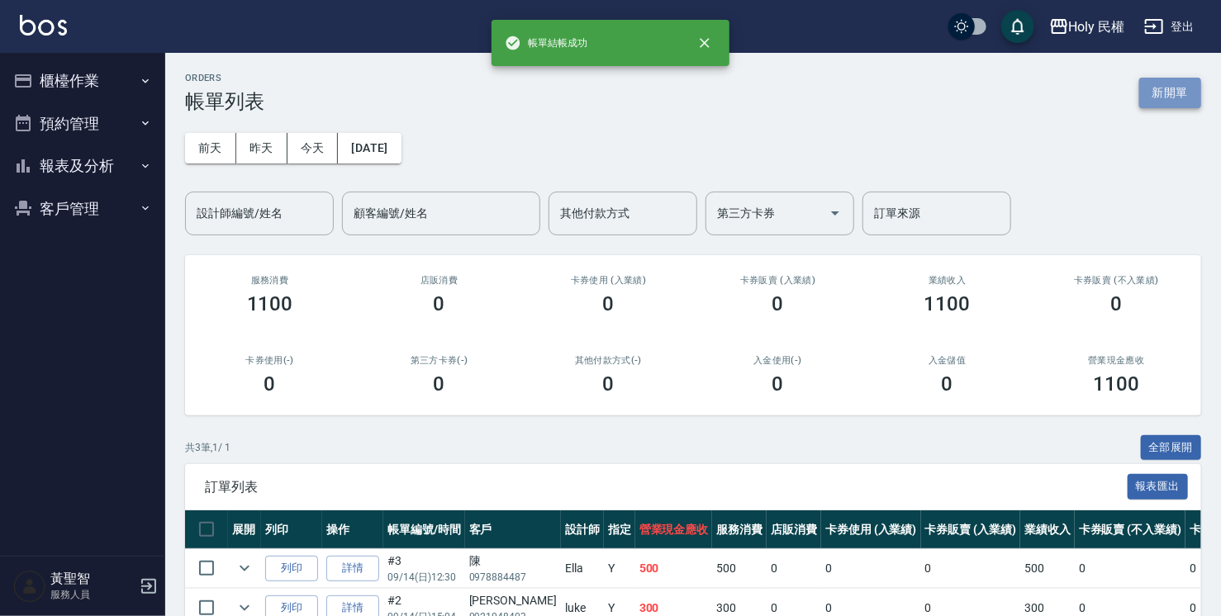
click at [1165, 91] on button "新開單" at bounding box center [1170, 93] width 62 height 31
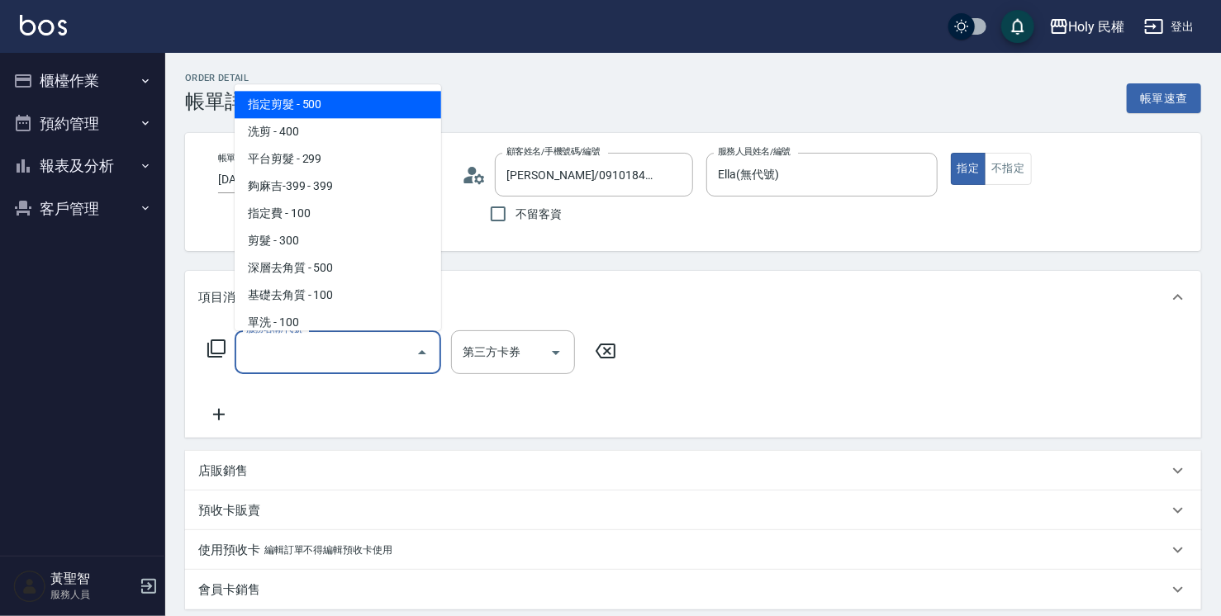
click at [390, 98] on span "指定剪髮 - 500" at bounding box center [338, 104] width 206 height 27
type input "指定剪髮(1)"
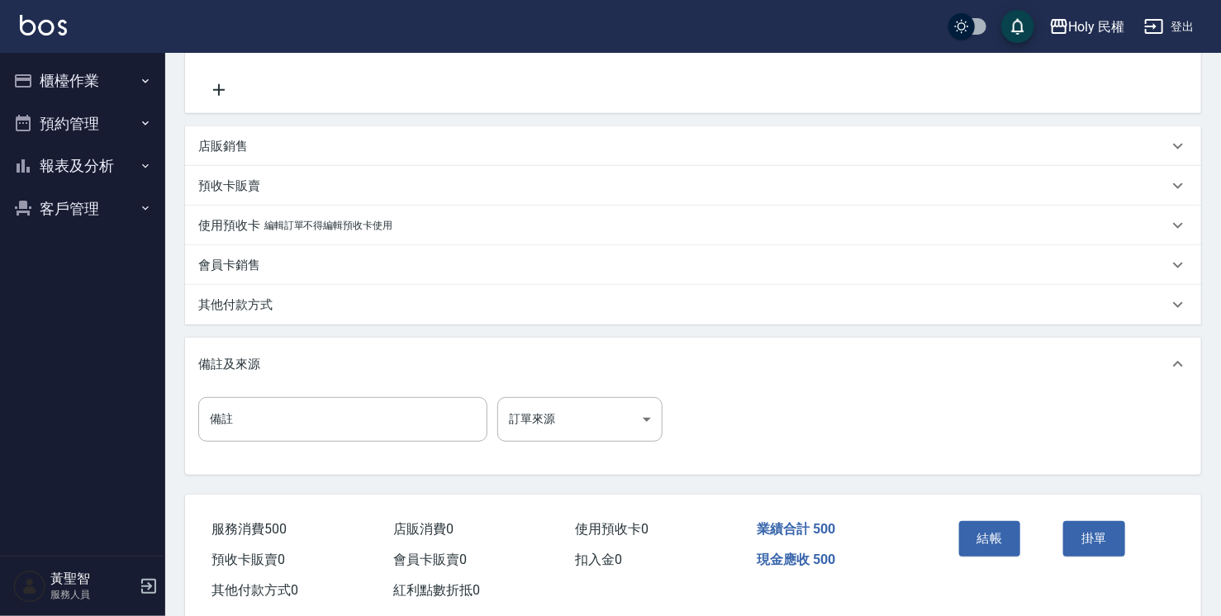
scroll to position [360, 0]
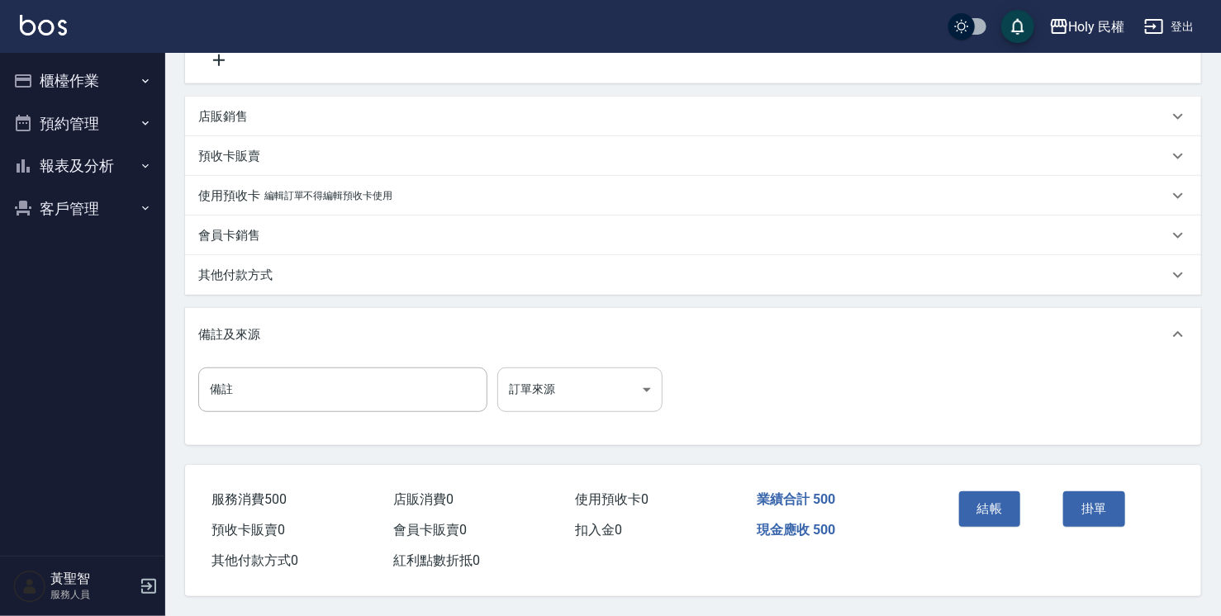
click at [578, 378] on body "Holy 民權 登出 櫃檯作業 打帳單 帳單列表 營業儀表板 現場電腦打卡 預約管理 預約管理 單日預約紀錄 單週預約紀錄 報表及分析 報表目錄 店家日報表 …" at bounding box center [610, 130] width 1221 height 971
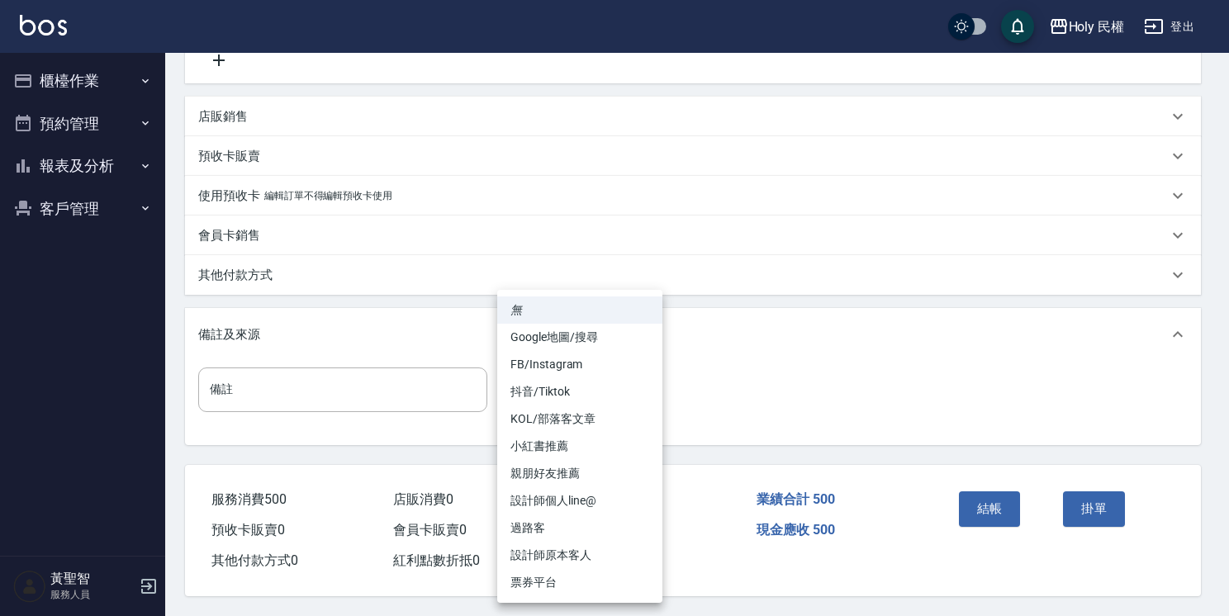
click at [603, 546] on li "設計師原本客人" at bounding box center [579, 555] width 165 height 27
type input "設計師原本客人"
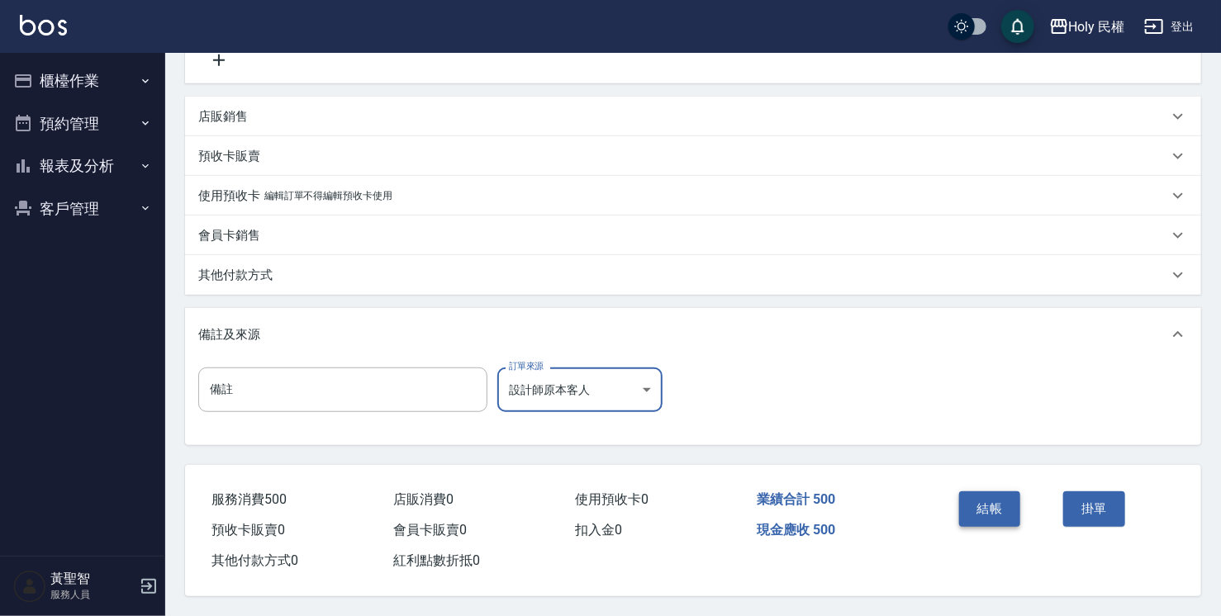
click at [1008, 498] on button "結帳" at bounding box center [990, 508] width 62 height 35
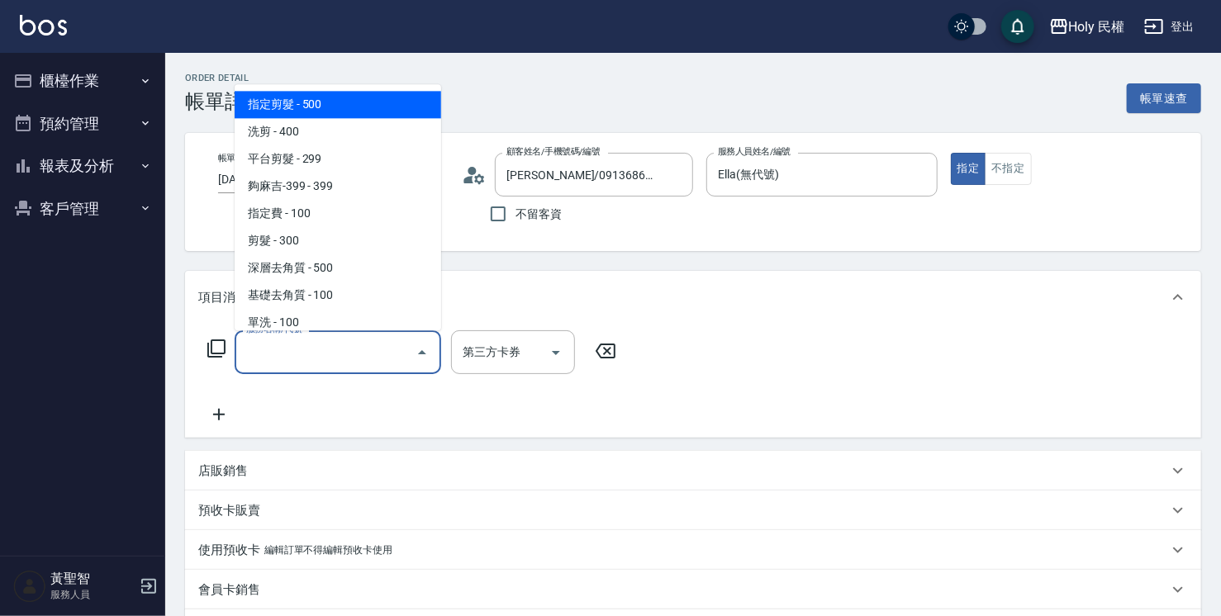
click at [325, 104] on span "指定剪髮 - 500" at bounding box center [338, 104] width 206 height 27
type input "指定剪髮(1)"
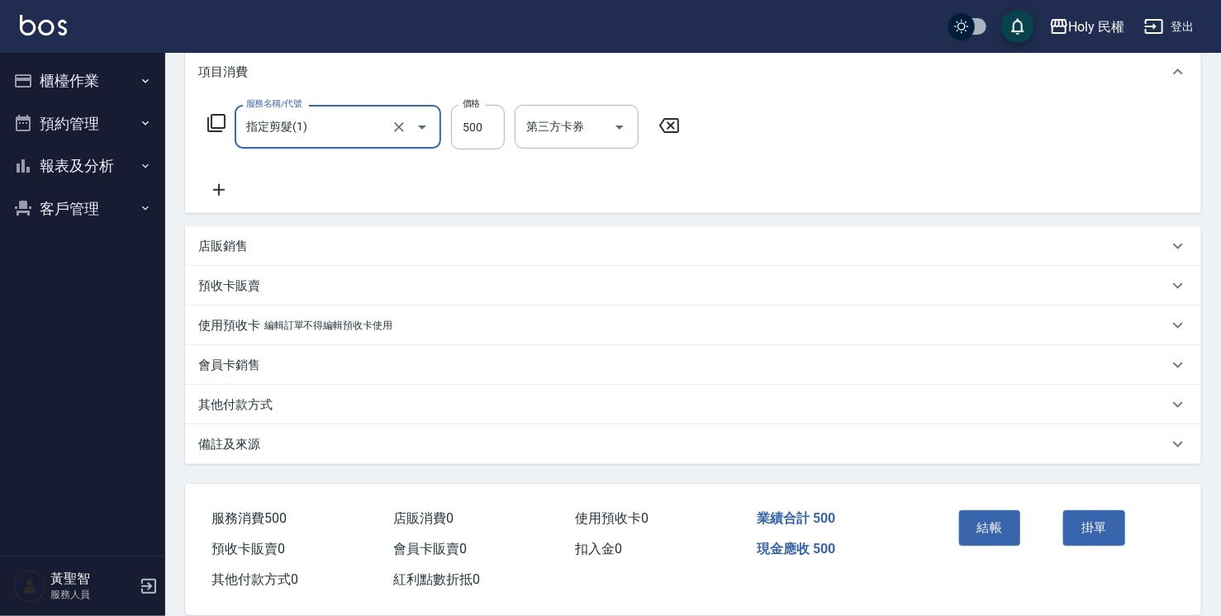
scroll to position [248, 0]
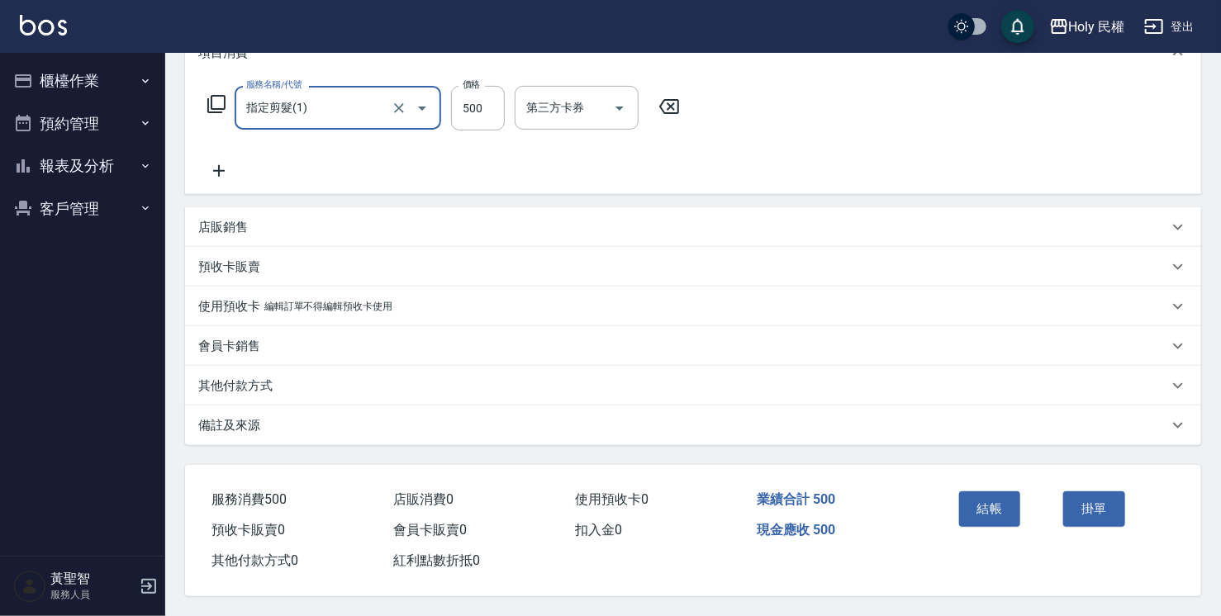
drag, startPoint x: 512, startPoint y: 416, endPoint x: 520, endPoint y: 418, distance: 8.4
click at [514, 417] on div "備註及來源" at bounding box center [683, 425] width 970 height 17
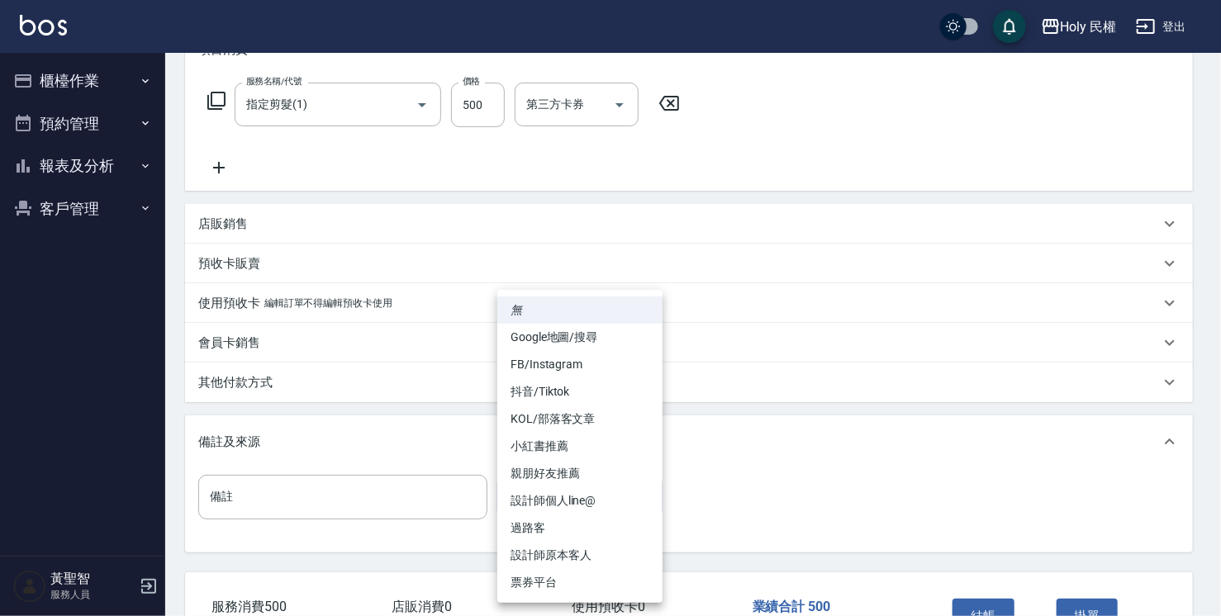
click at [543, 494] on body "Holy 民權 登出 櫃檯作業 打帳單 帳單列表 營業儀表板 現場電腦打卡 預約管理 預約管理 單日預約紀錄 單週預約紀錄 報表及分析 報表目錄 店家日報表 …" at bounding box center [610, 237] width 1221 height 971
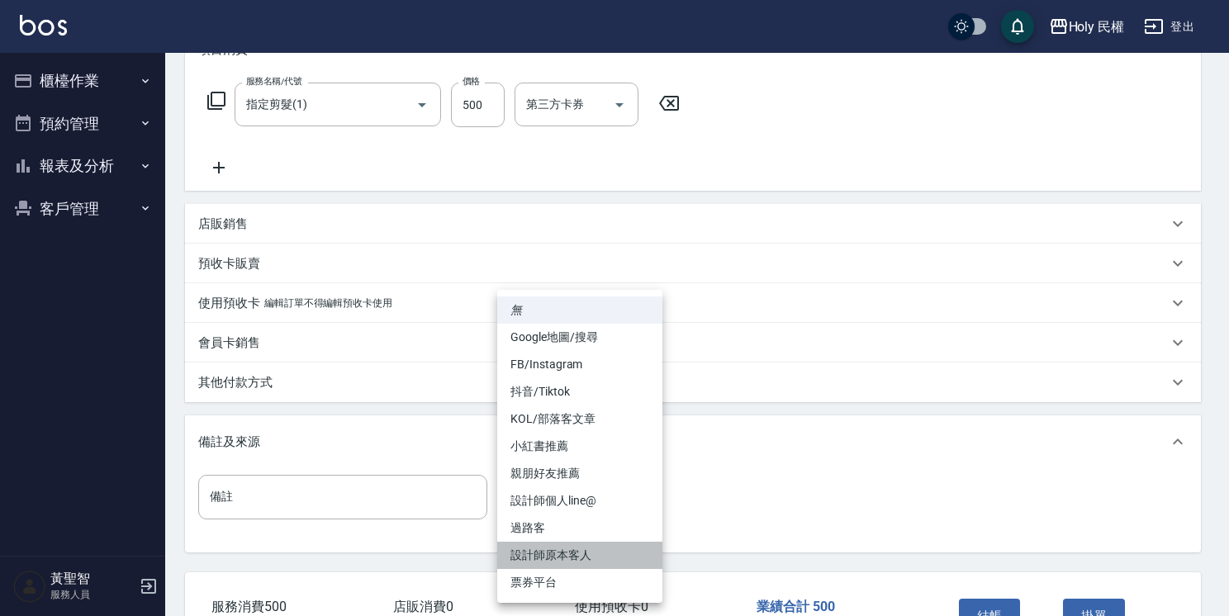
click at [608, 561] on li "設計師原本客人" at bounding box center [579, 555] width 165 height 27
type input "設計師原本客人"
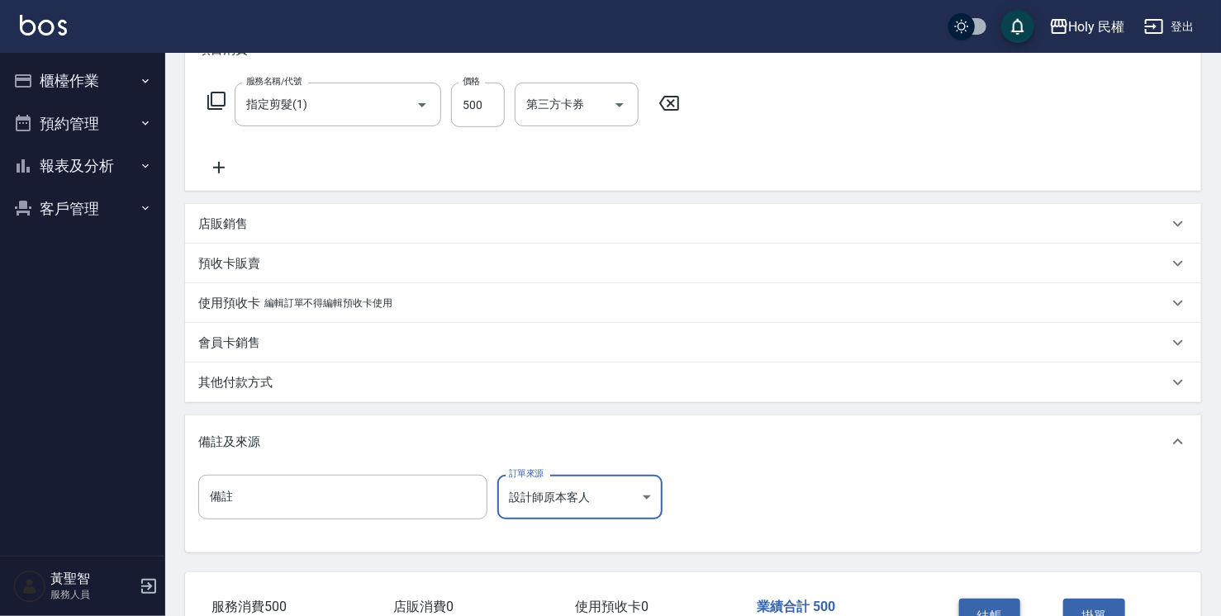
click at [981, 599] on button "結帳" at bounding box center [990, 616] width 62 height 35
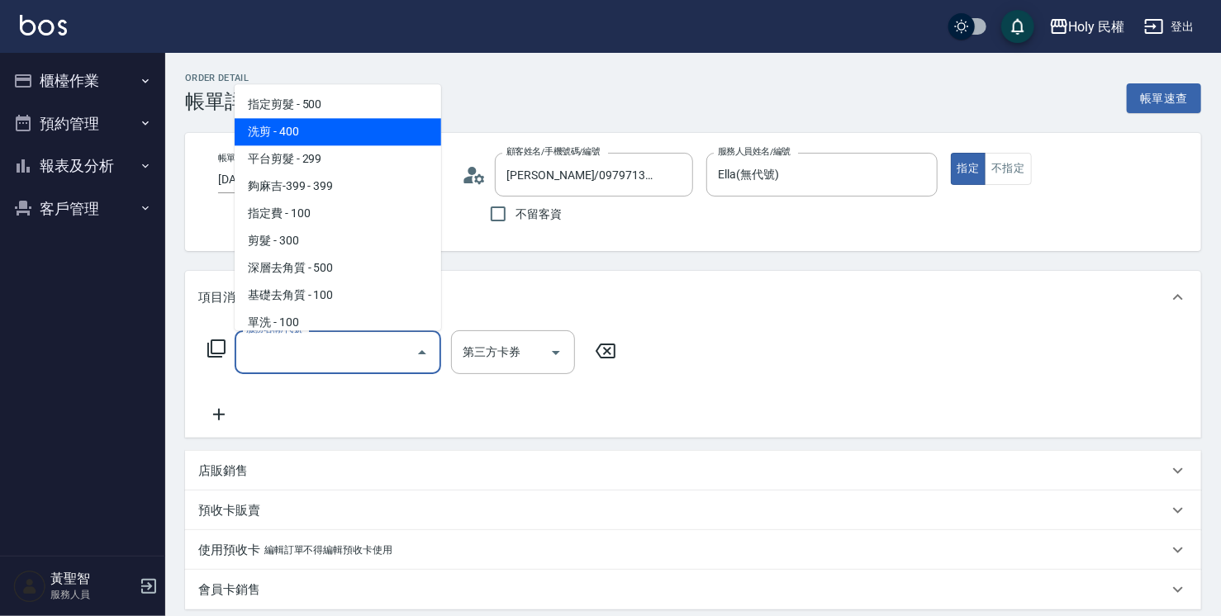
click at [396, 118] on span "洗剪 - 400" at bounding box center [338, 131] width 206 height 27
type input "洗剪(3)"
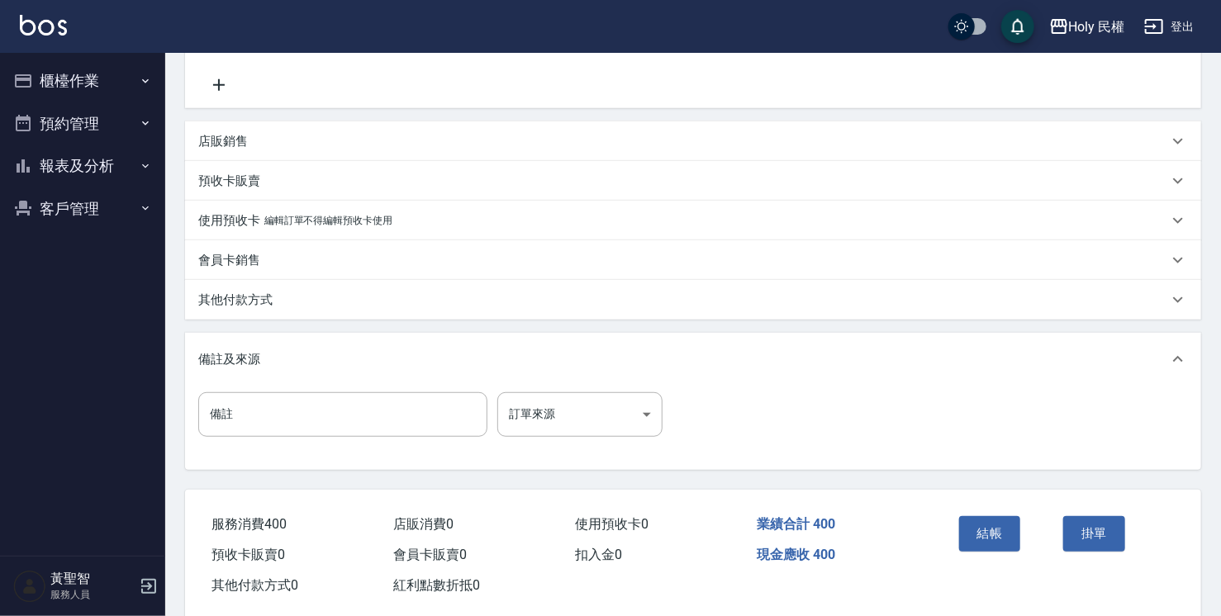
scroll to position [360, 0]
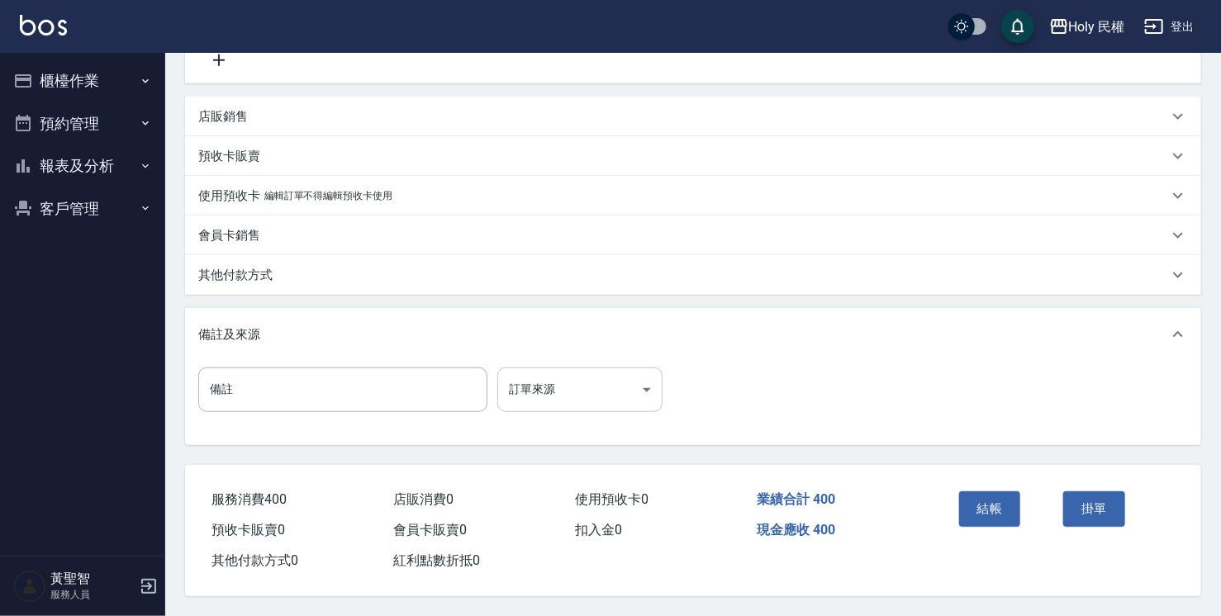
click at [629, 378] on body "Holy 民權 登出 櫃檯作業 打帳單 帳單列表 營業儀表板 現場電腦打卡 預約管理 預約管理 單日預約紀錄 單週預約紀錄 報表及分析 報表目錄 店家日報表 …" at bounding box center [610, 130] width 1221 height 971
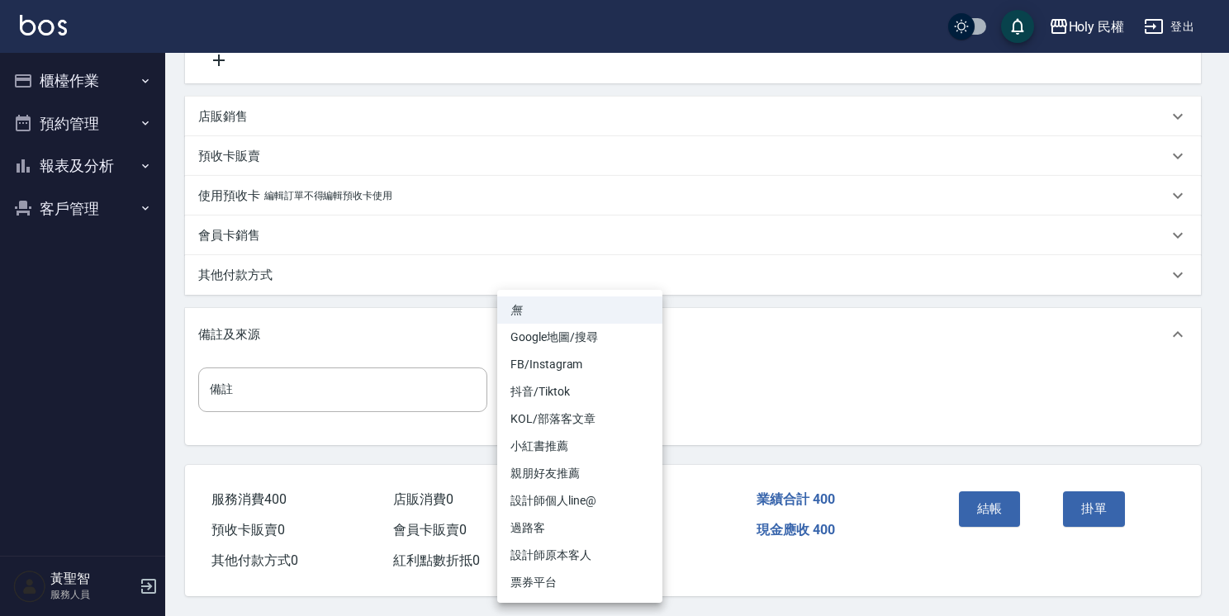
click at [627, 550] on li "設計師原本客人" at bounding box center [579, 555] width 165 height 27
type input "設計師原本客人"
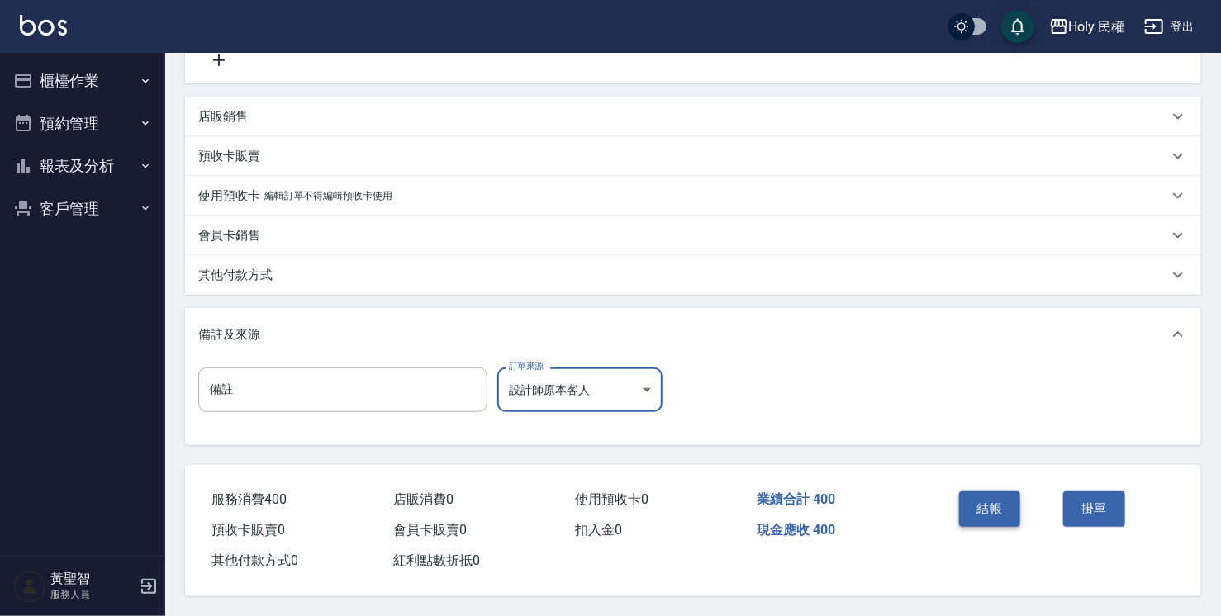
click at [1001, 497] on button "結帳" at bounding box center [990, 508] width 62 height 35
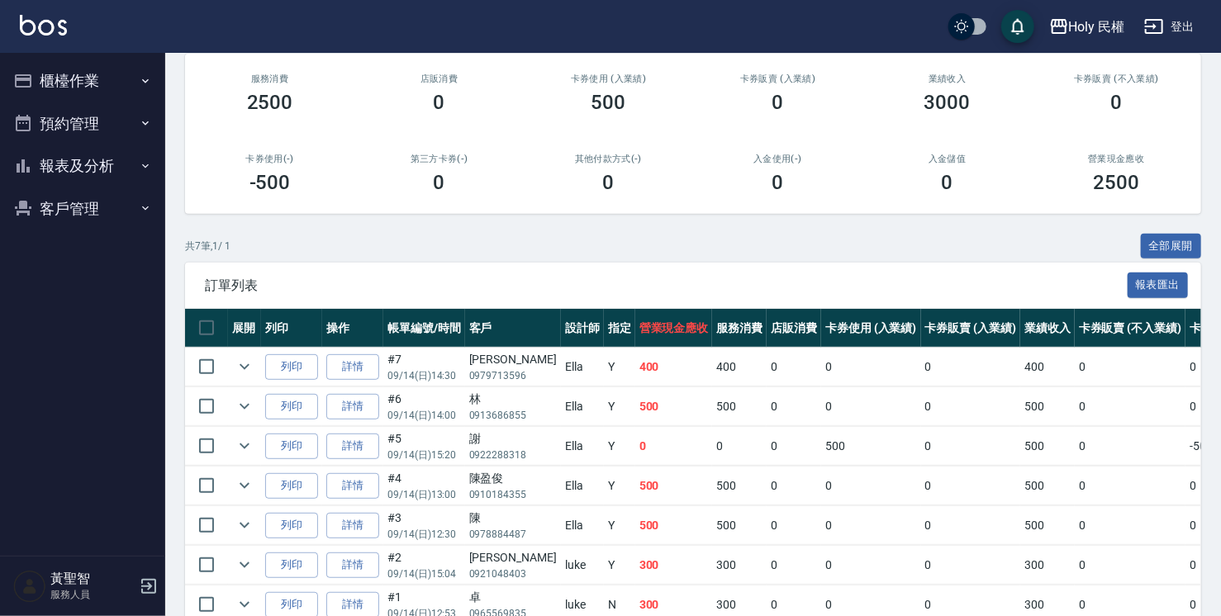
scroll to position [284, 0]
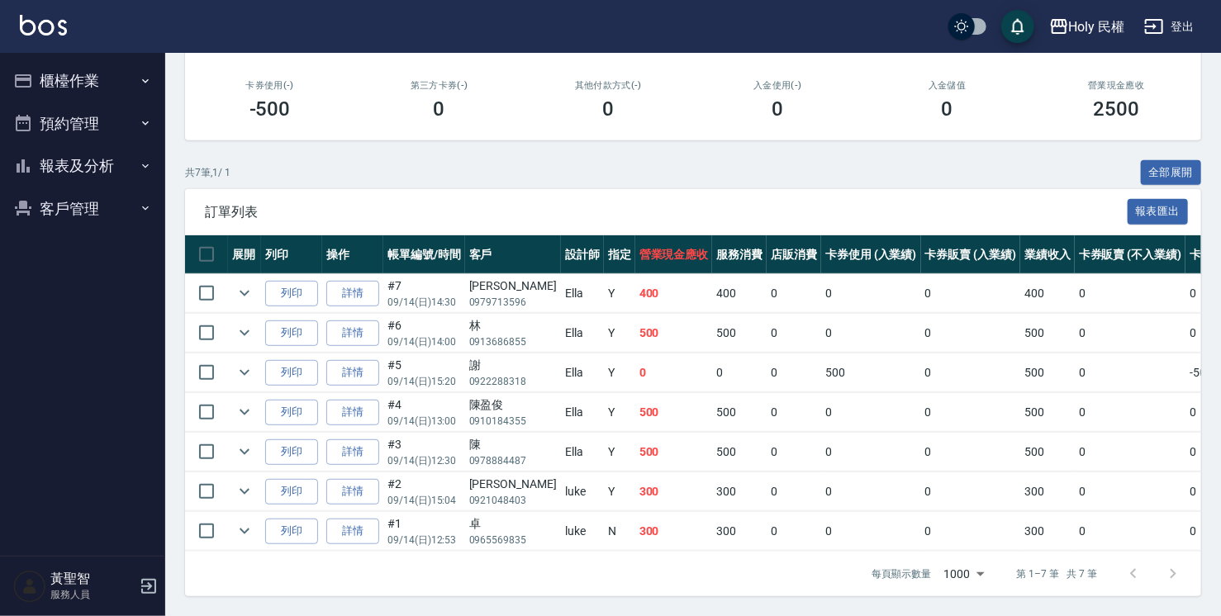
click at [104, 131] on button "預約管理" at bounding box center [83, 123] width 152 height 43
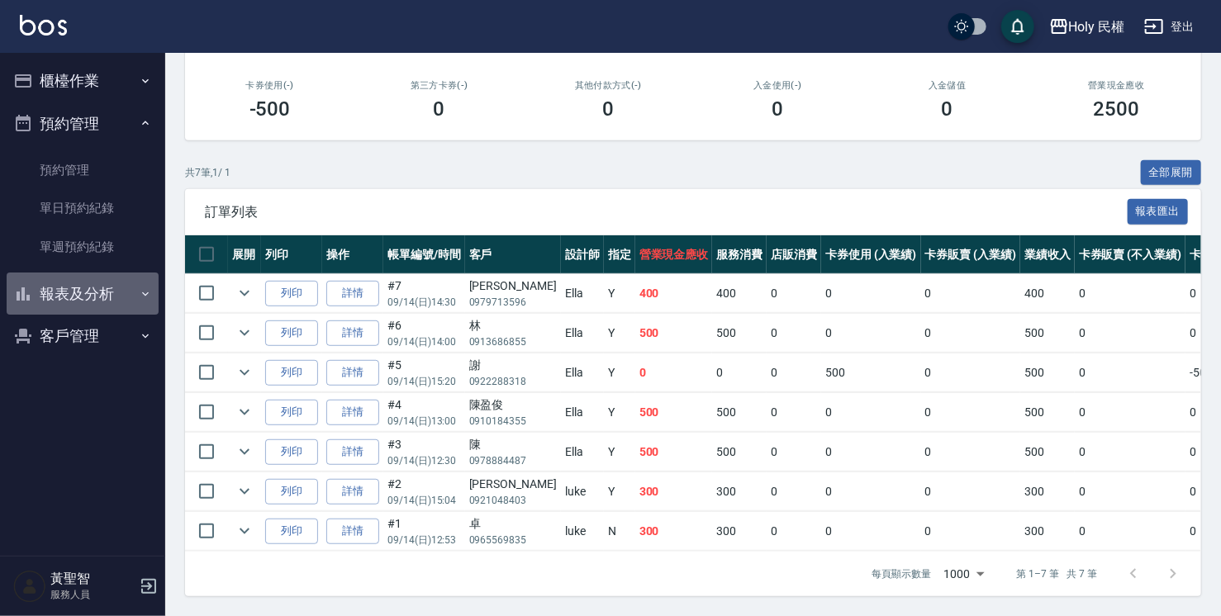
click at [133, 283] on button "報表及分析" at bounding box center [83, 294] width 152 height 43
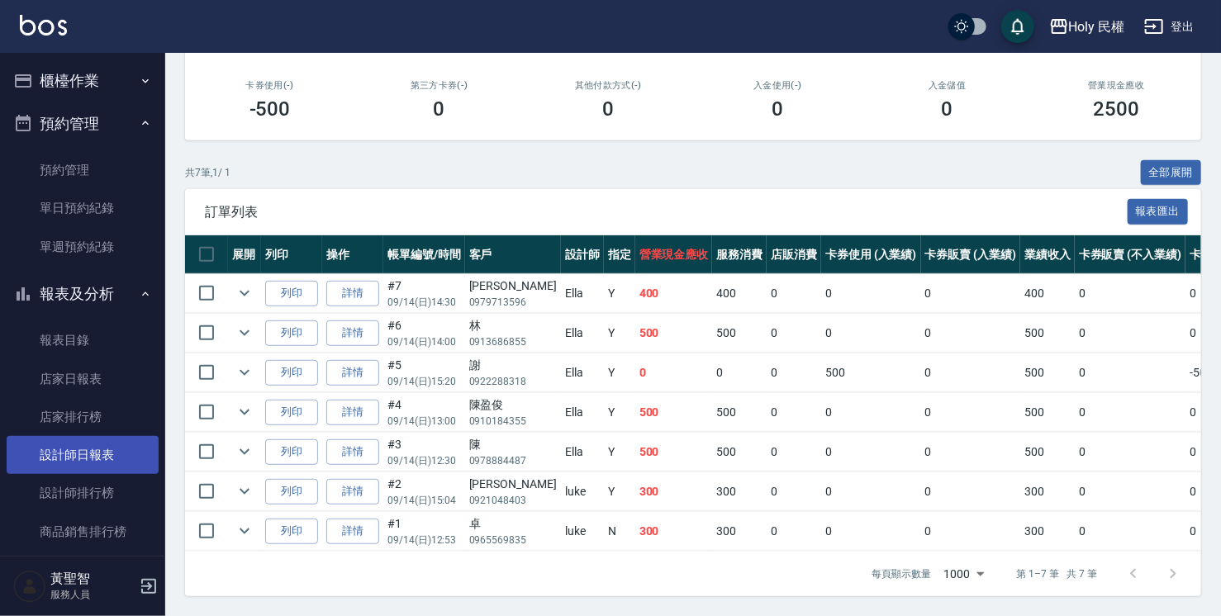
click at [140, 451] on link "設計師日報表" at bounding box center [83, 455] width 152 height 38
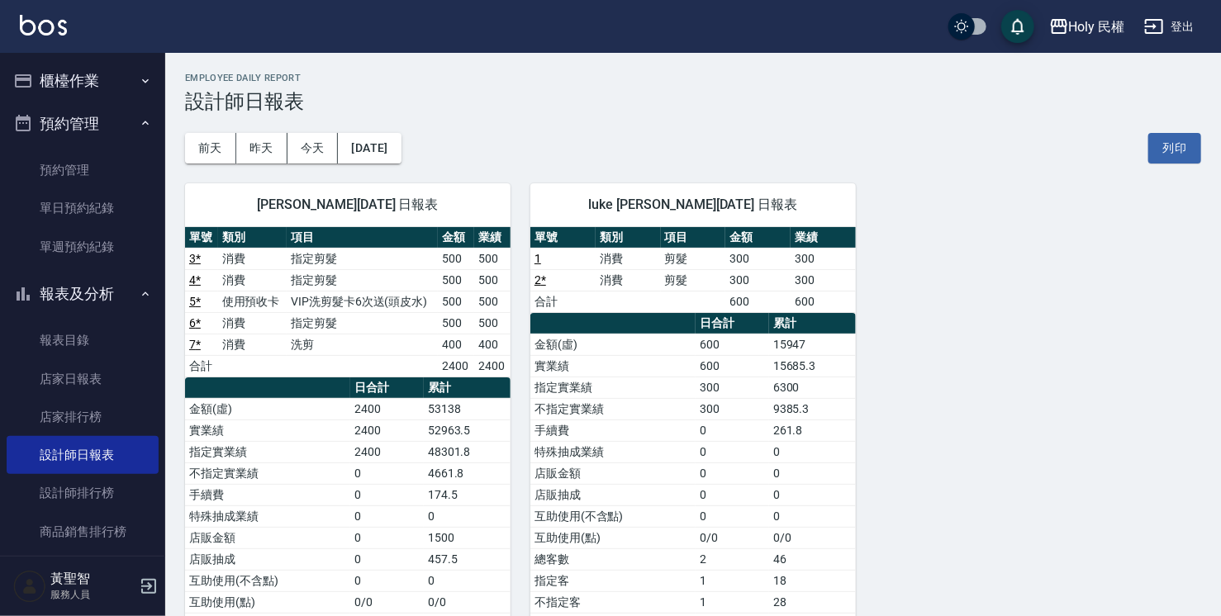
scroll to position [83, 0]
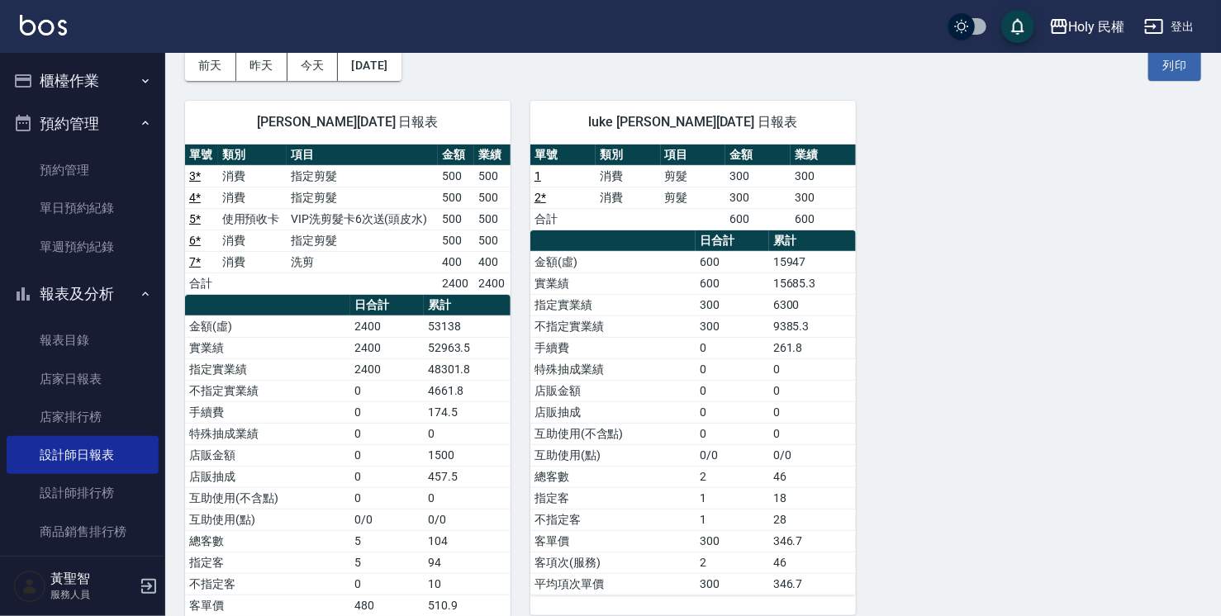
click at [91, 286] on button "報表及分析" at bounding box center [83, 294] width 152 height 43
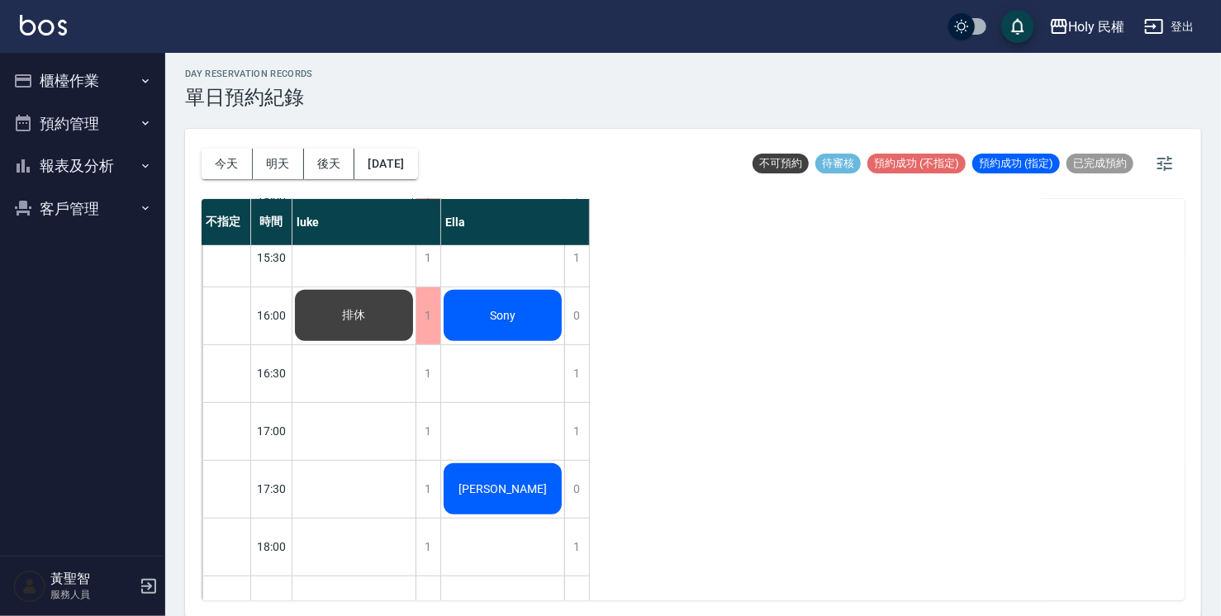
scroll to position [334, 0]
